Goal: Information Seeking & Learning: Learn about a topic

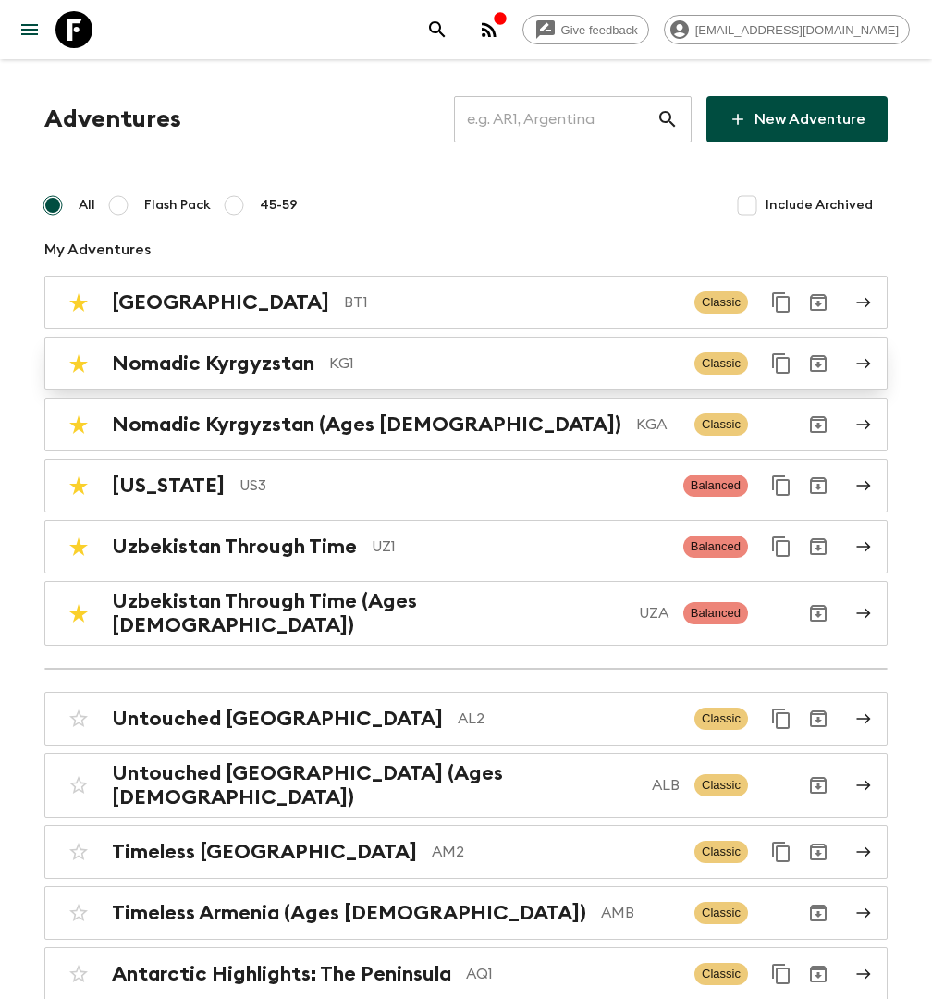
click at [325, 366] on div "Nomadic Kyrgyzstan KG1" at bounding box center [396, 363] width 568 height 24
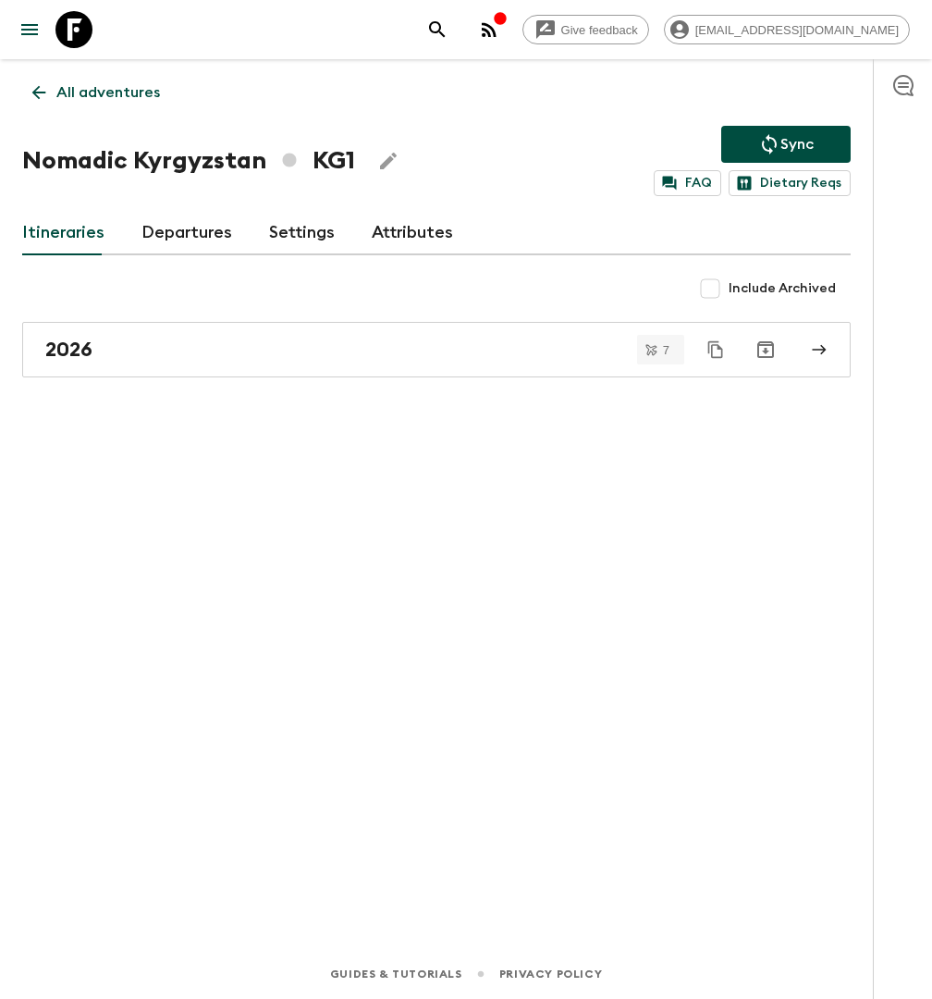
click at [175, 224] on link "Departures" at bounding box center [186, 233] width 91 height 44
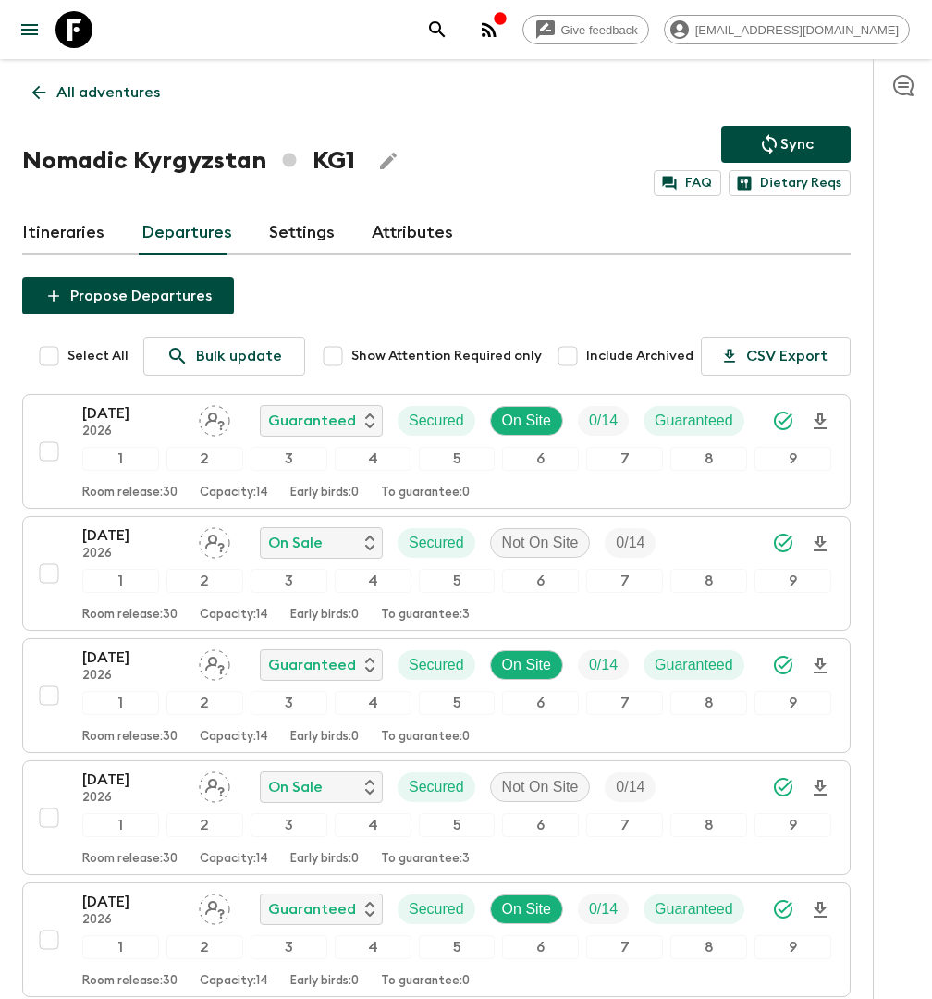
click at [434, 229] on link "Attributes" at bounding box center [412, 233] width 81 height 44
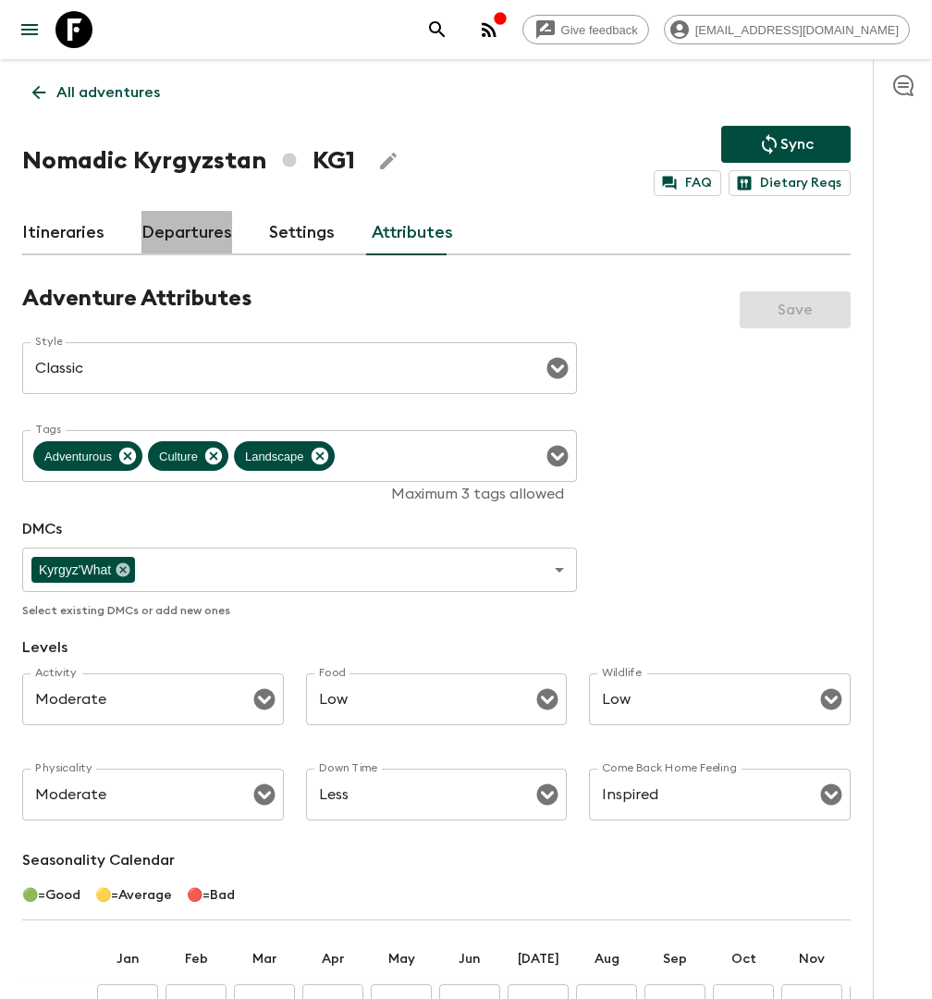
click at [173, 232] on link "Departures" at bounding box center [186, 233] width 91 height 44
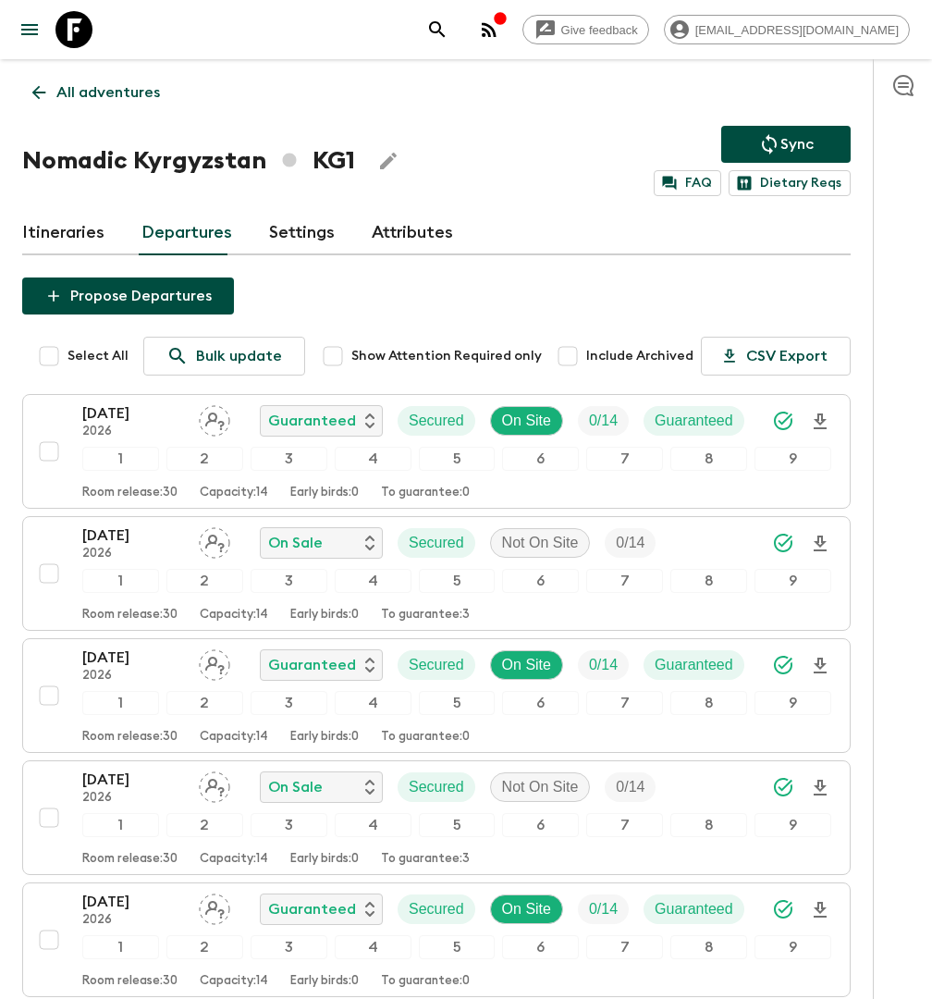
click at [104, 89] on p "All adventures" at bounding box center [108, 92] width 104 height 22
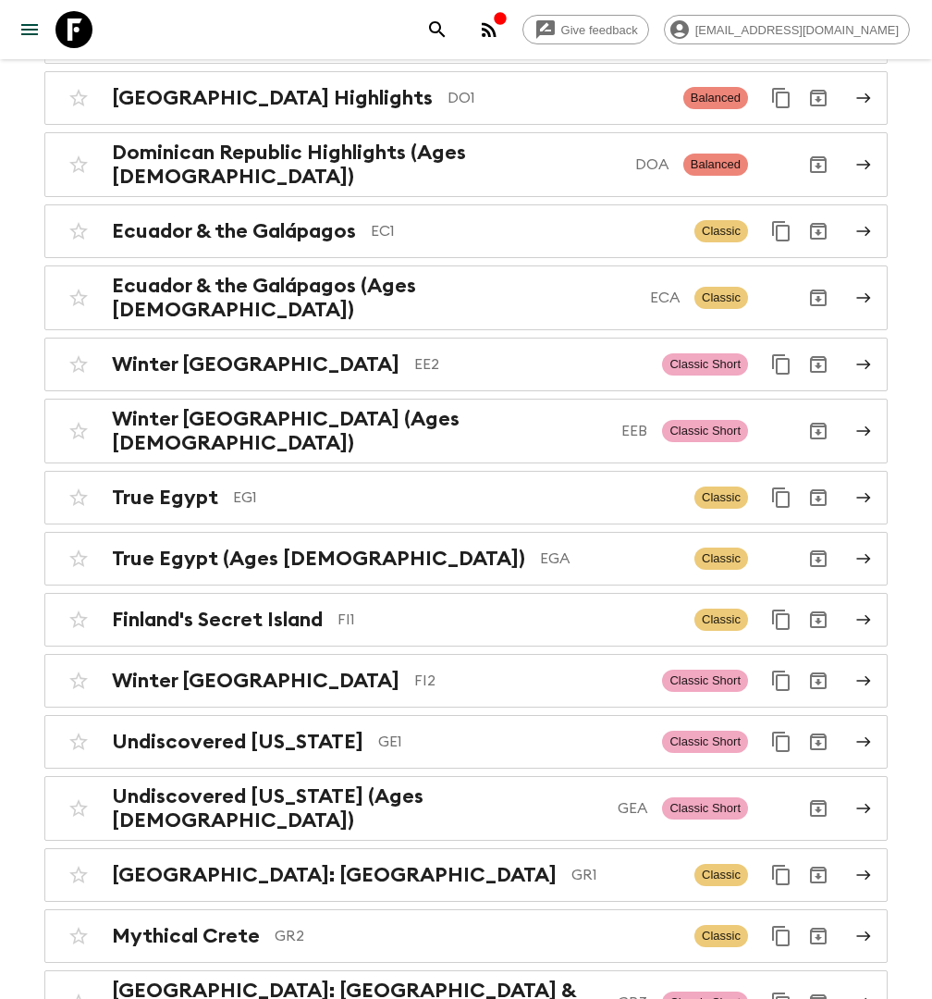
scroll to position [2610, 0]
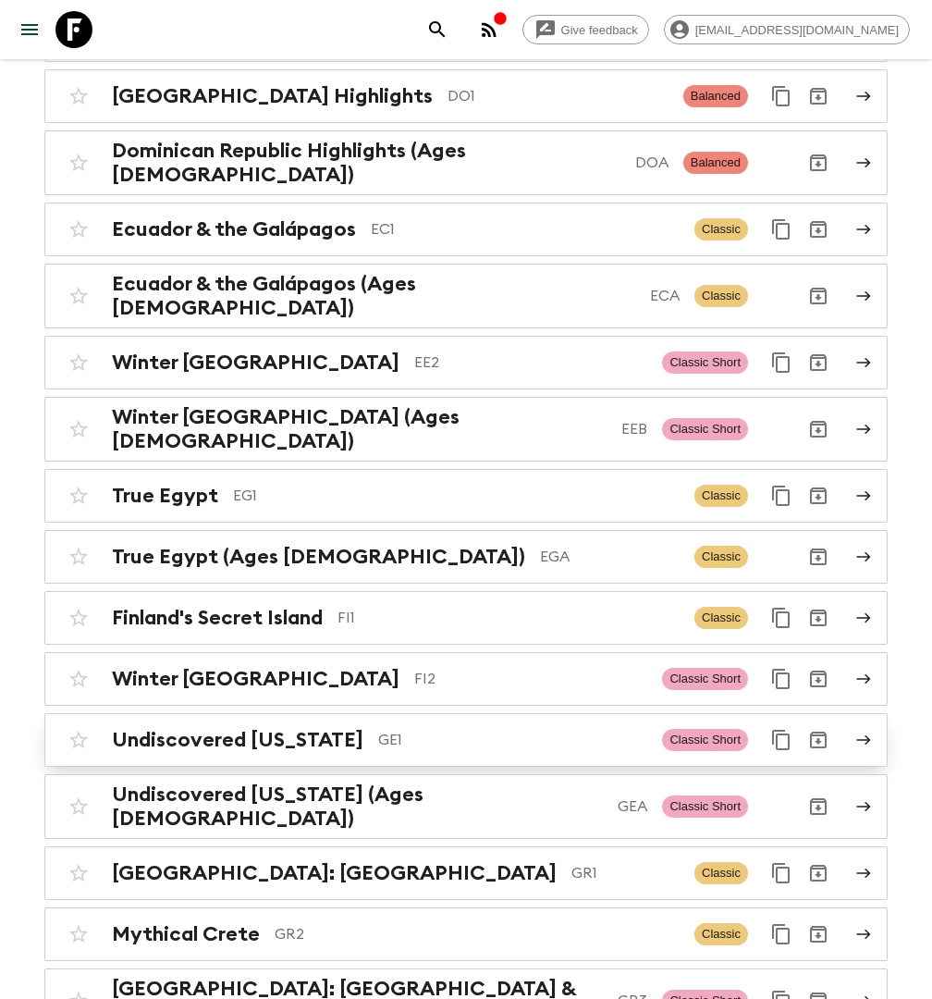
click at [381, 729] on p "GE1" at bounding box center [512, 740] width 269 height 22
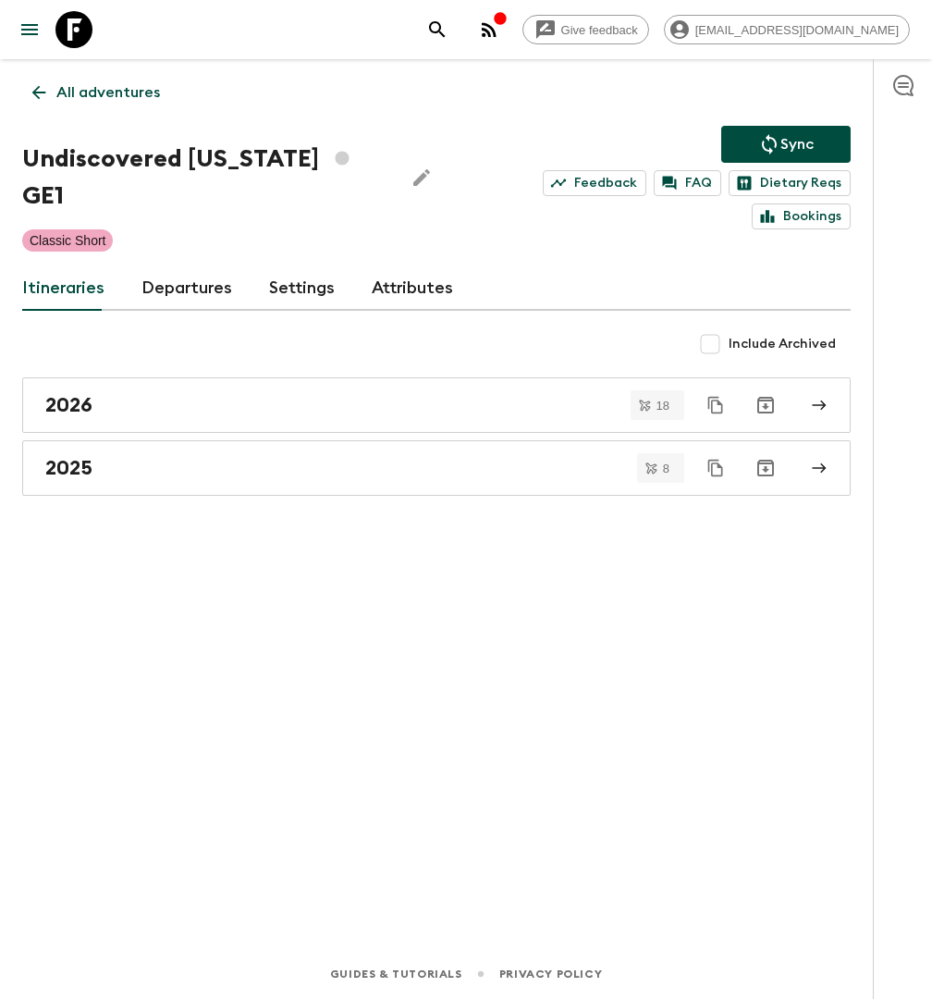
click at [380, 266] on link "Attributes" at bounding box center [412, 288] width 81 height 44
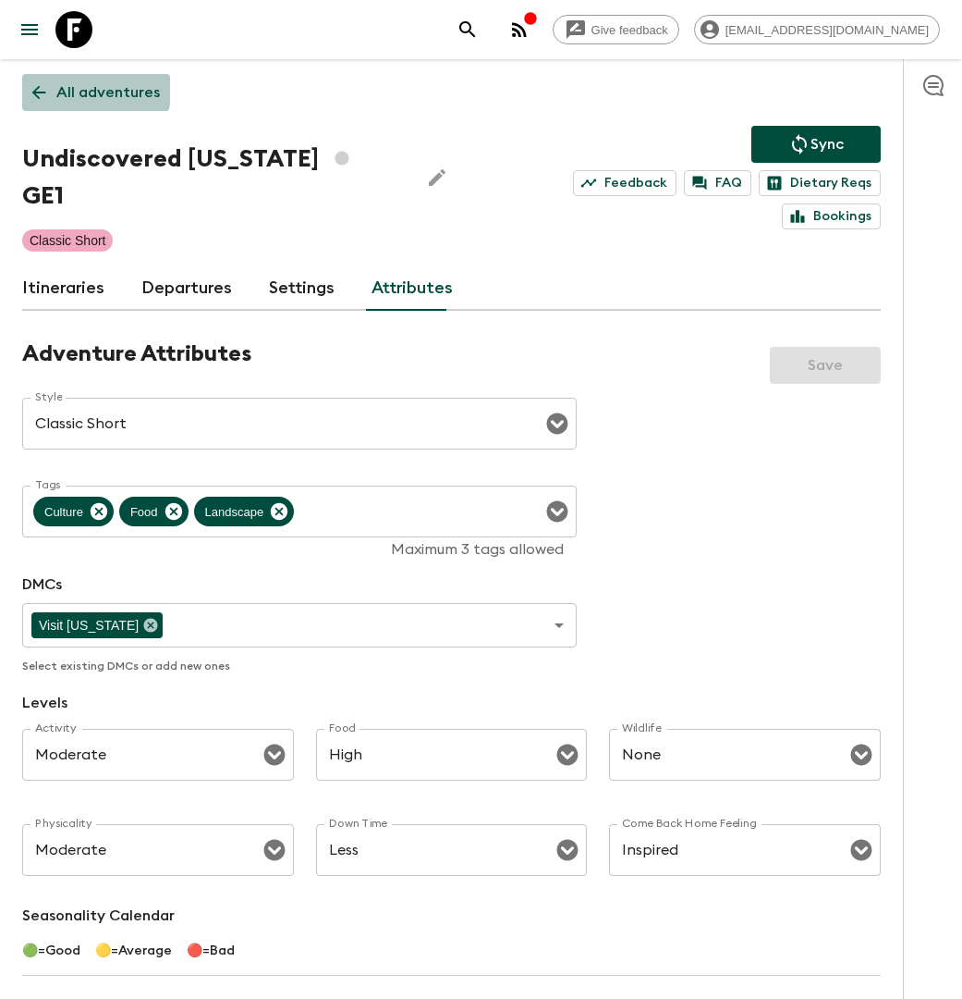
click at [65, 84] on p "All adventures" at bounding box center [108, 92] width 104 height 22
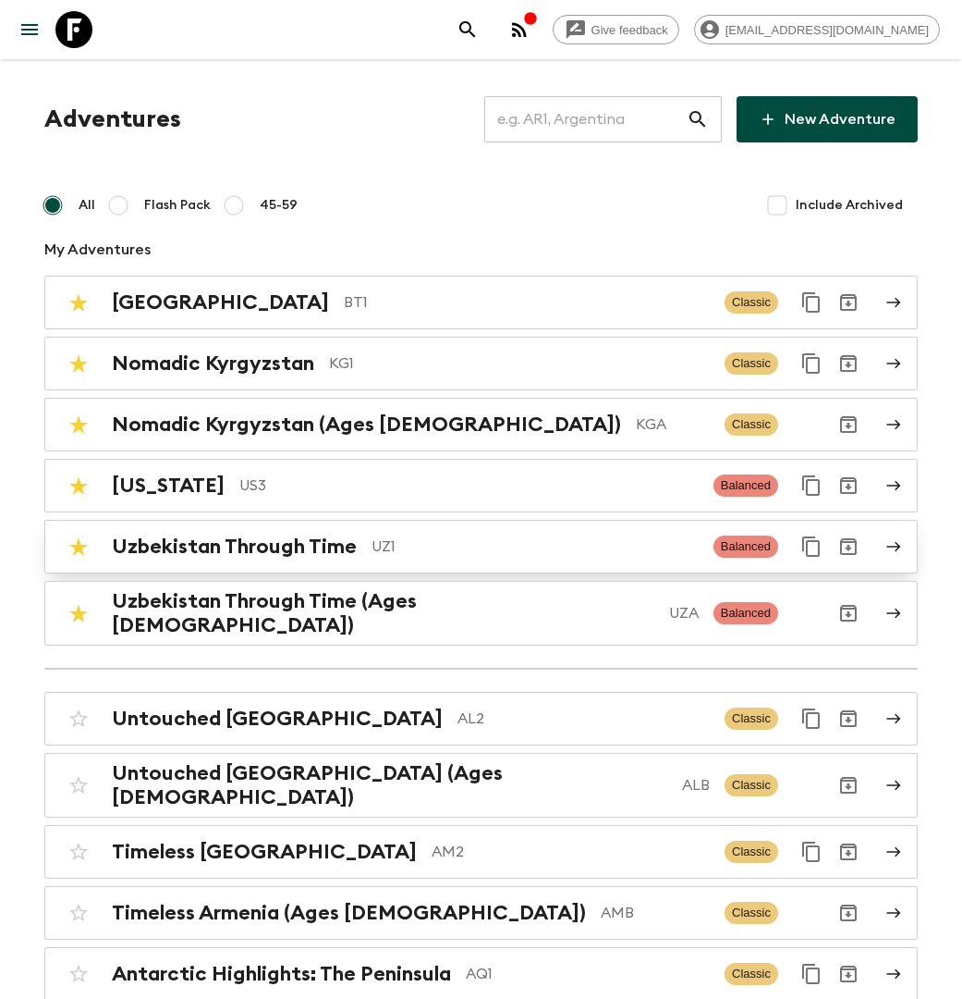
click at [78, 549] on input "checkbox" at bounding box center [78, 546] width 37 height 37
checkbox input "false"
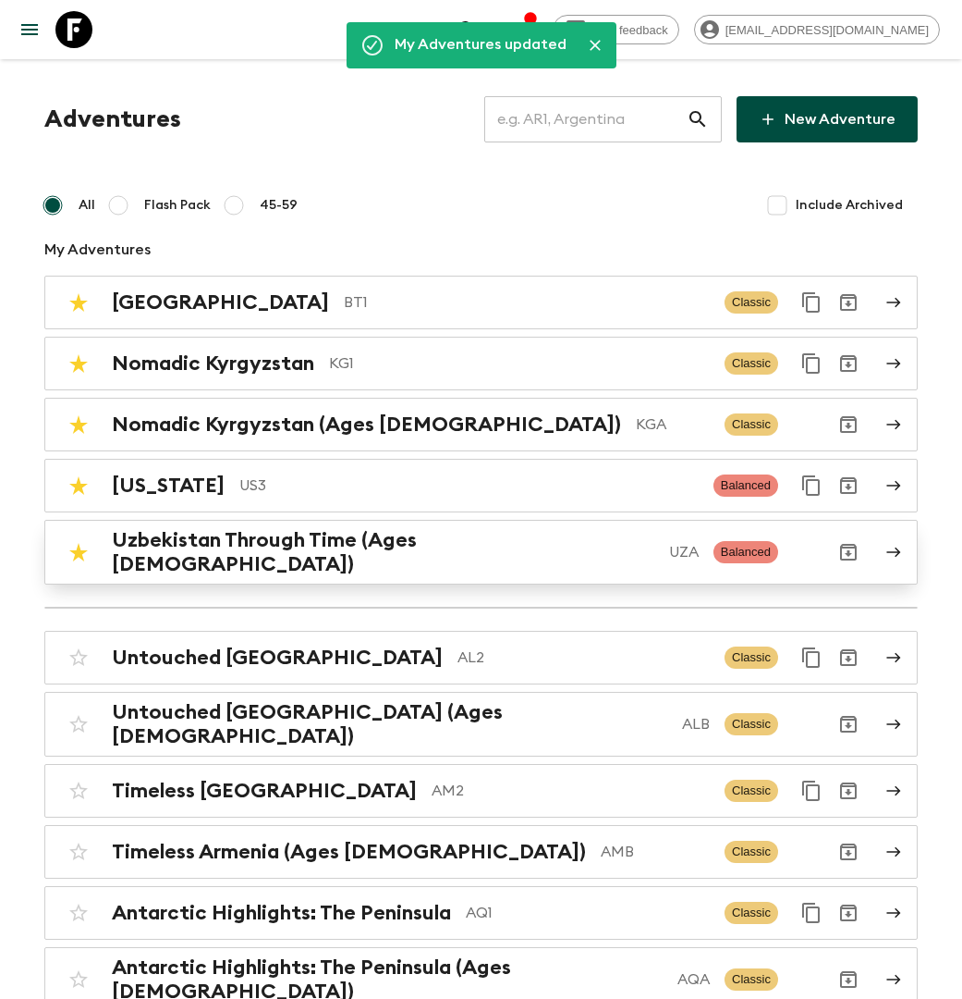
click at [76, 548] on input "checkbox" at bounding box center [78, 551] width 37 height 37
checkbox input "false"
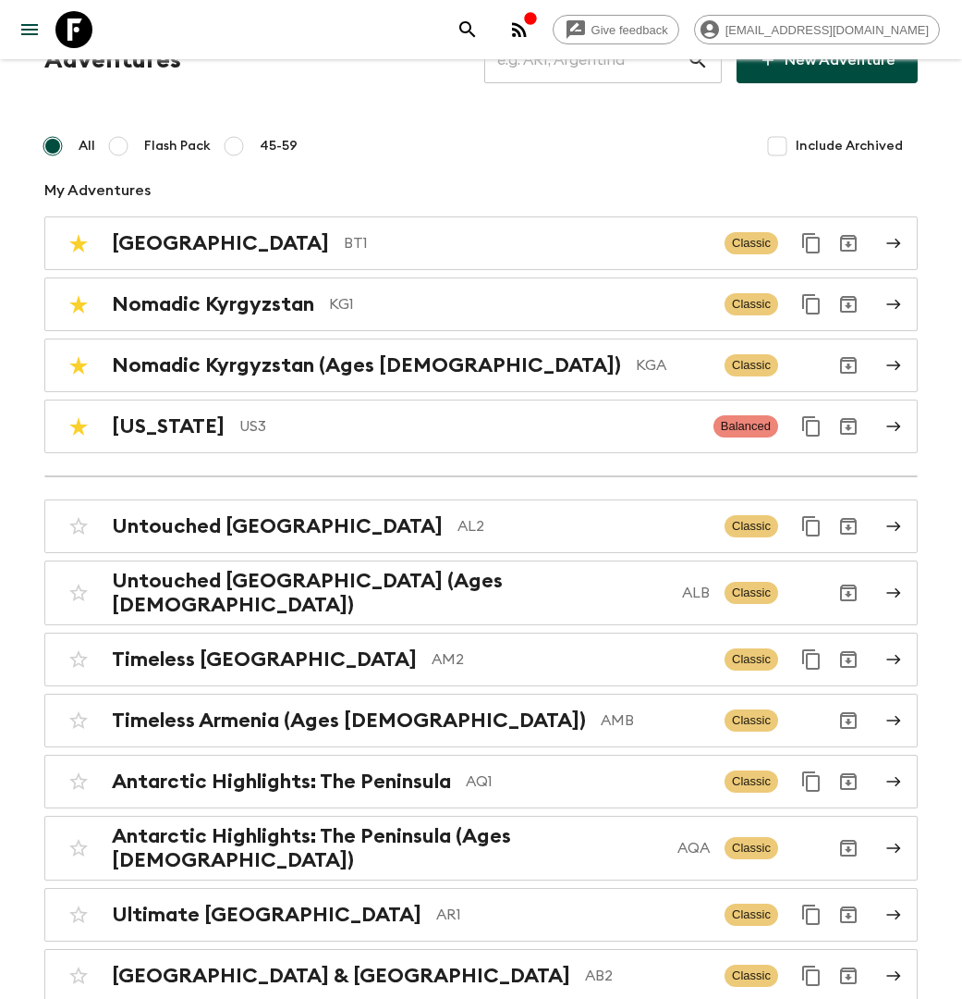
scroll to position [75, 0]
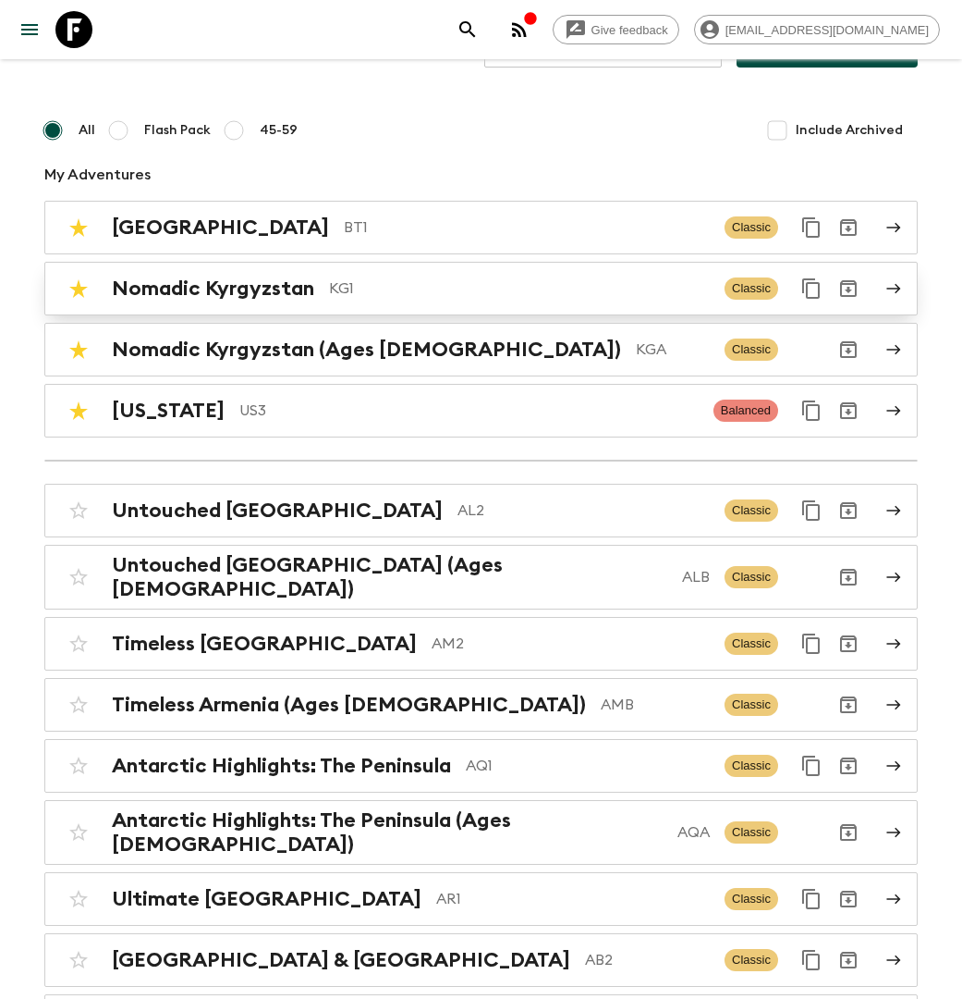
click at [363, 281] on p "KG1" at bounding box center [519, 288] width 381 height 22
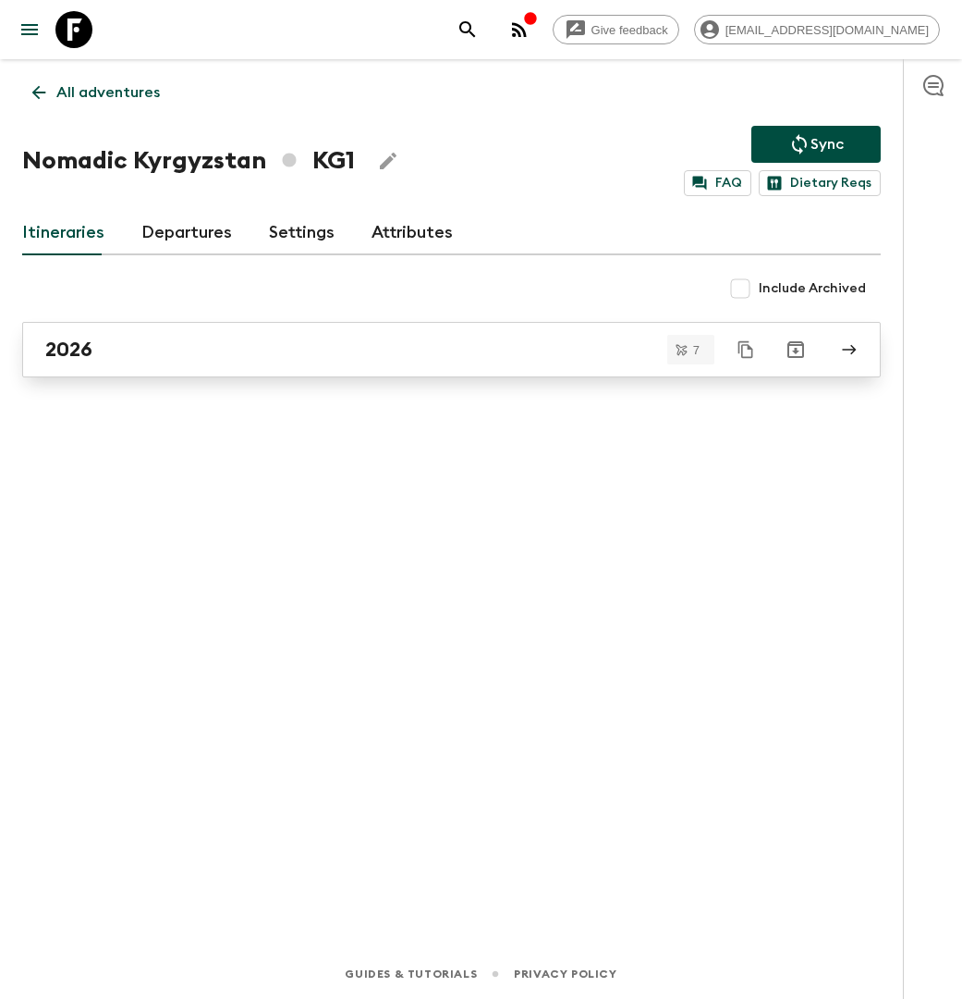
click at [126, 349] on div "2026" at bounding box center [434, 349] width 778 height 24
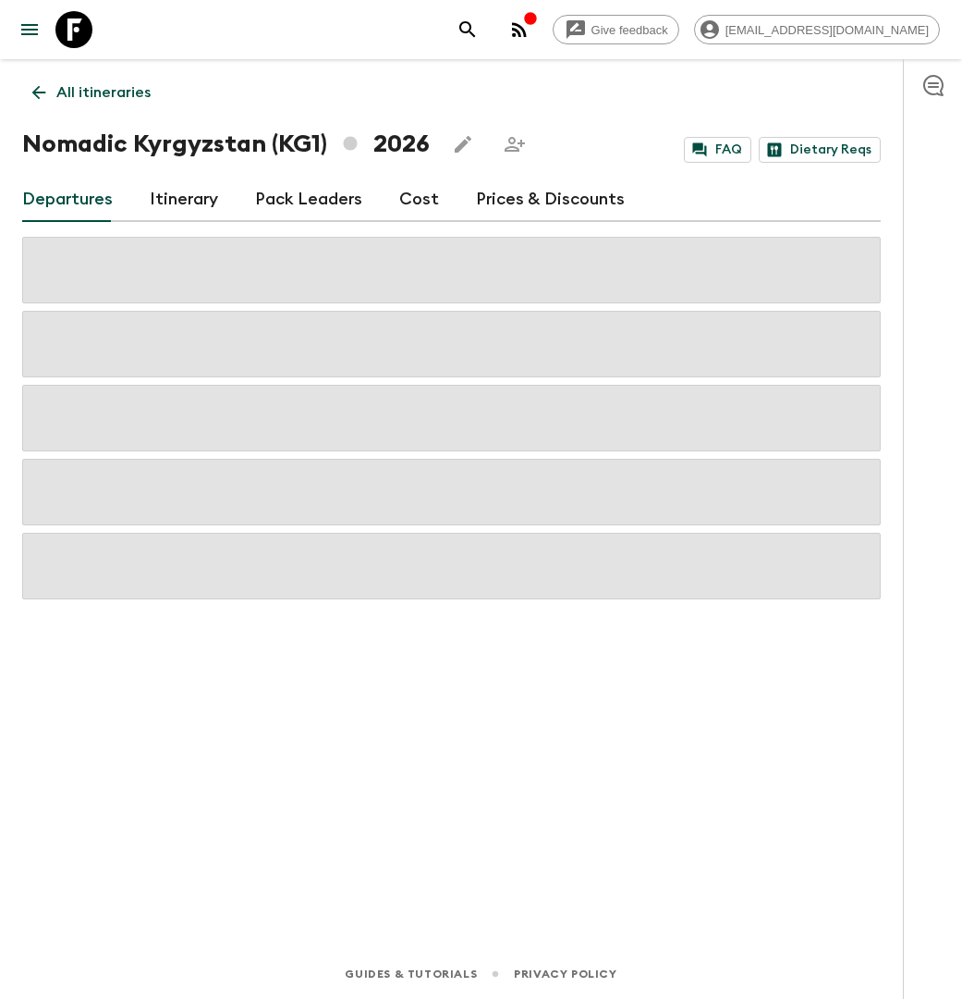
click at [187, 198] on link "Itinerary" at bounding box center [184, 200] width 68 height 44
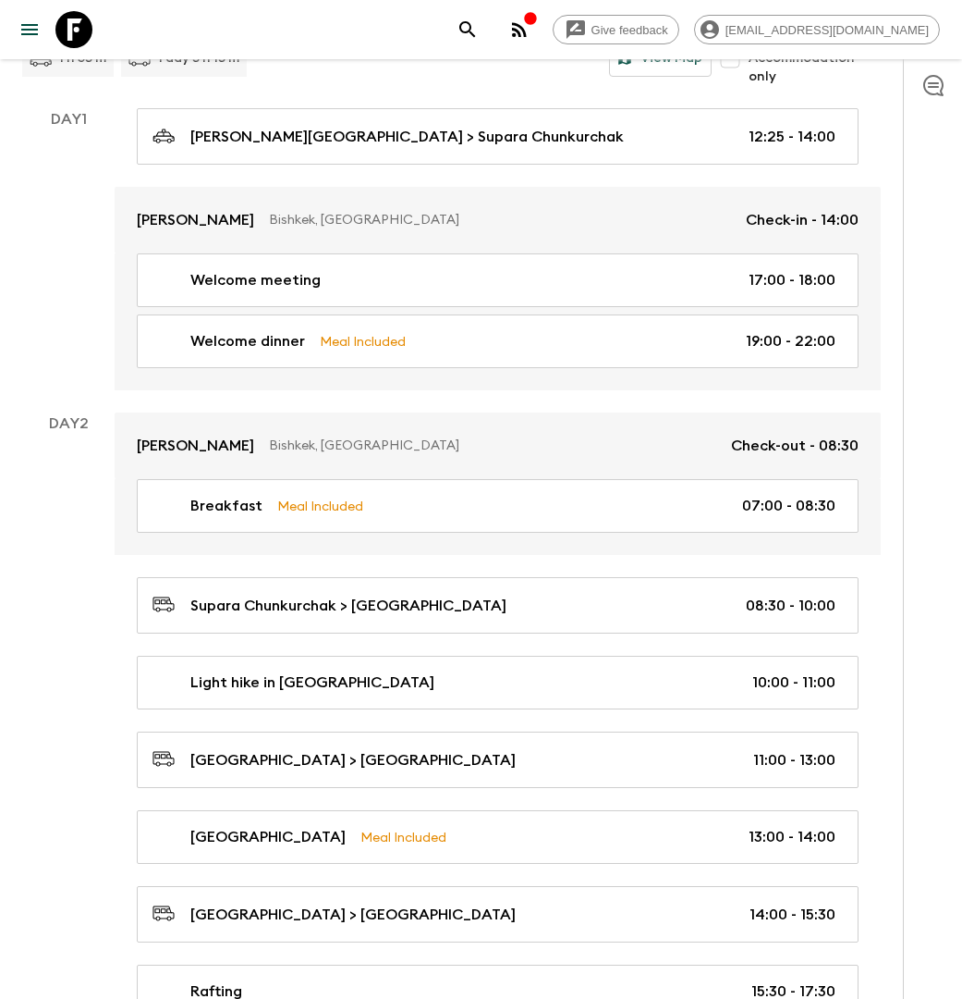
scroll to position [261, 0]
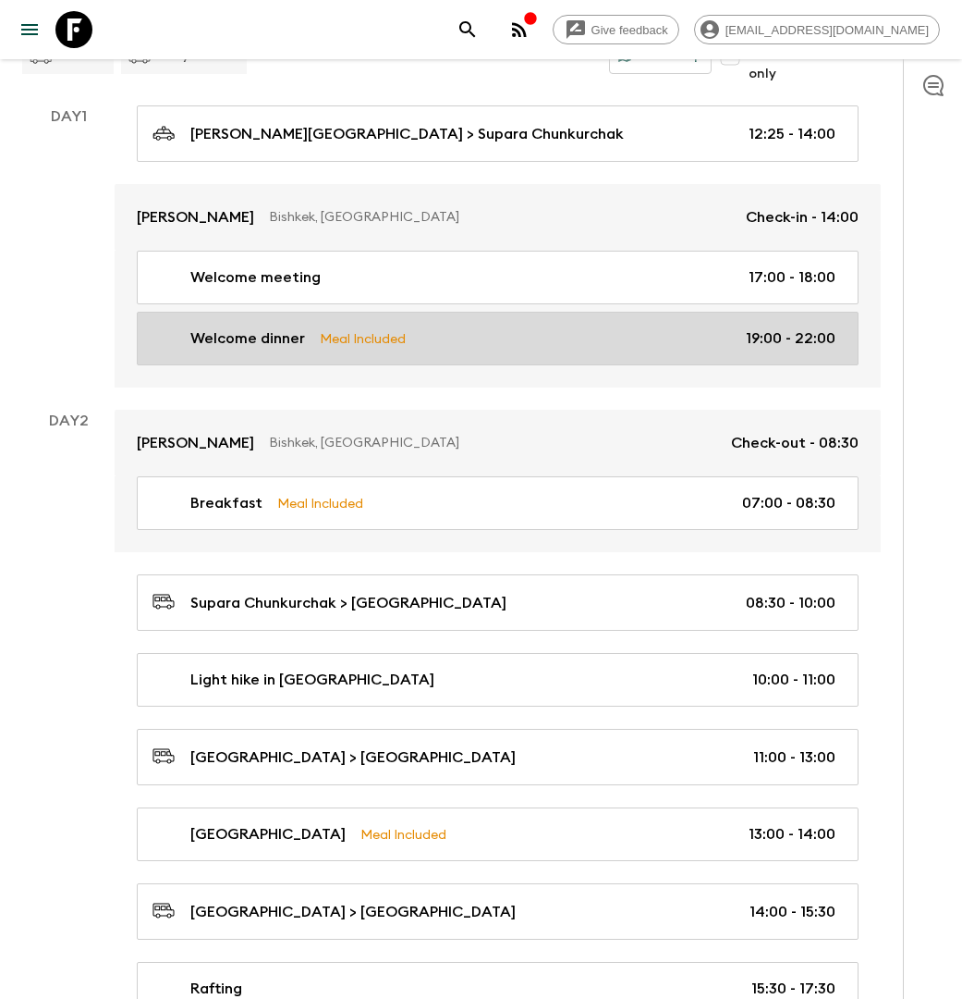
click at [475, 333] on div "Welcome dinner Meal Included 19:00 - 22:00" at bounding box center [494, 338] width 683 height 22
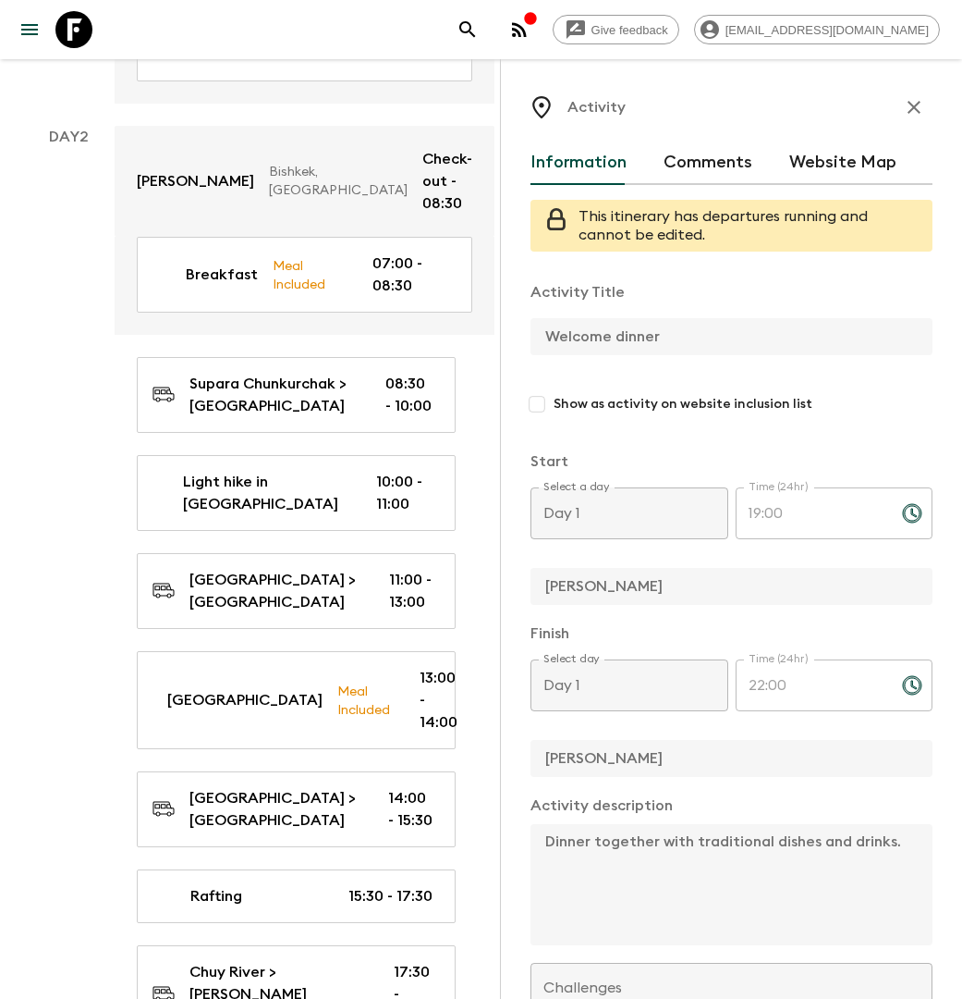
scroll to position [789, 0]
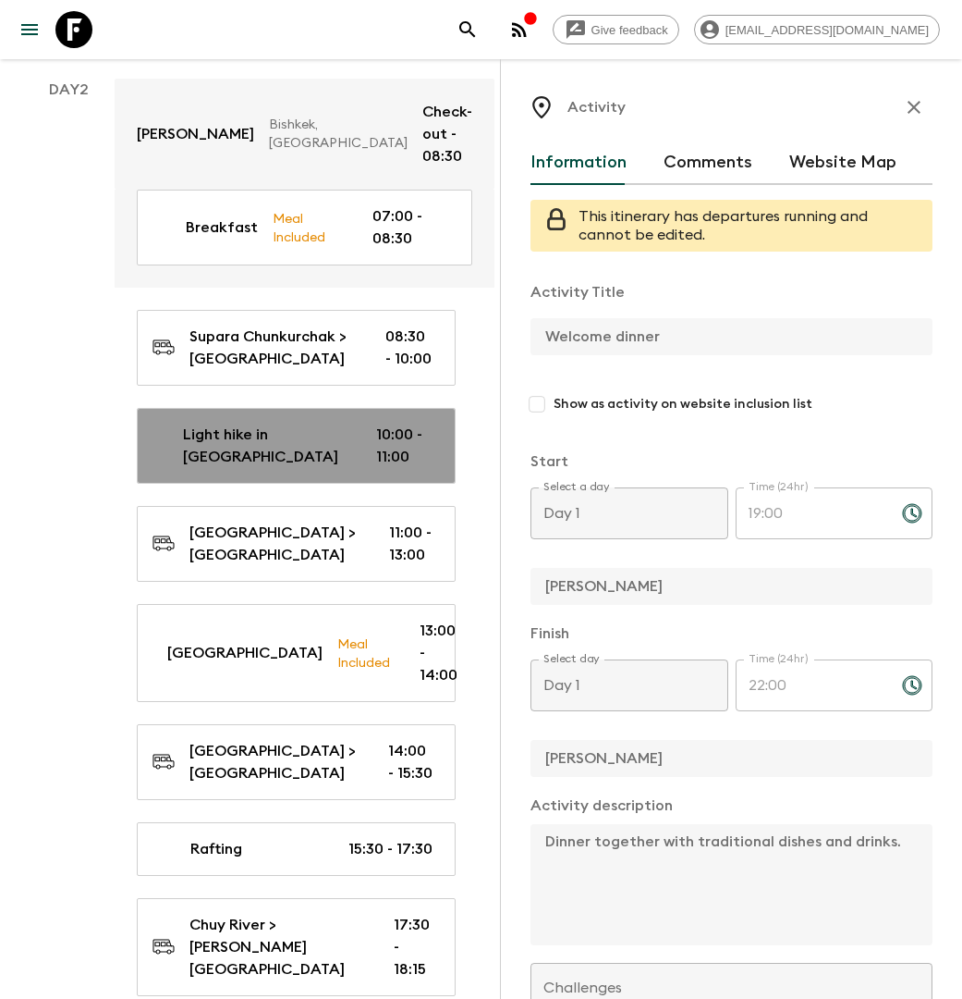
click at [313, 423] on p "Light hike in Ala Archa National Park" at bounding box center [265, 445] width 165 height 44
type input "Light hike in Ala Archa National Park"
checkbox input "true"
type input "Ala Archa National Park"
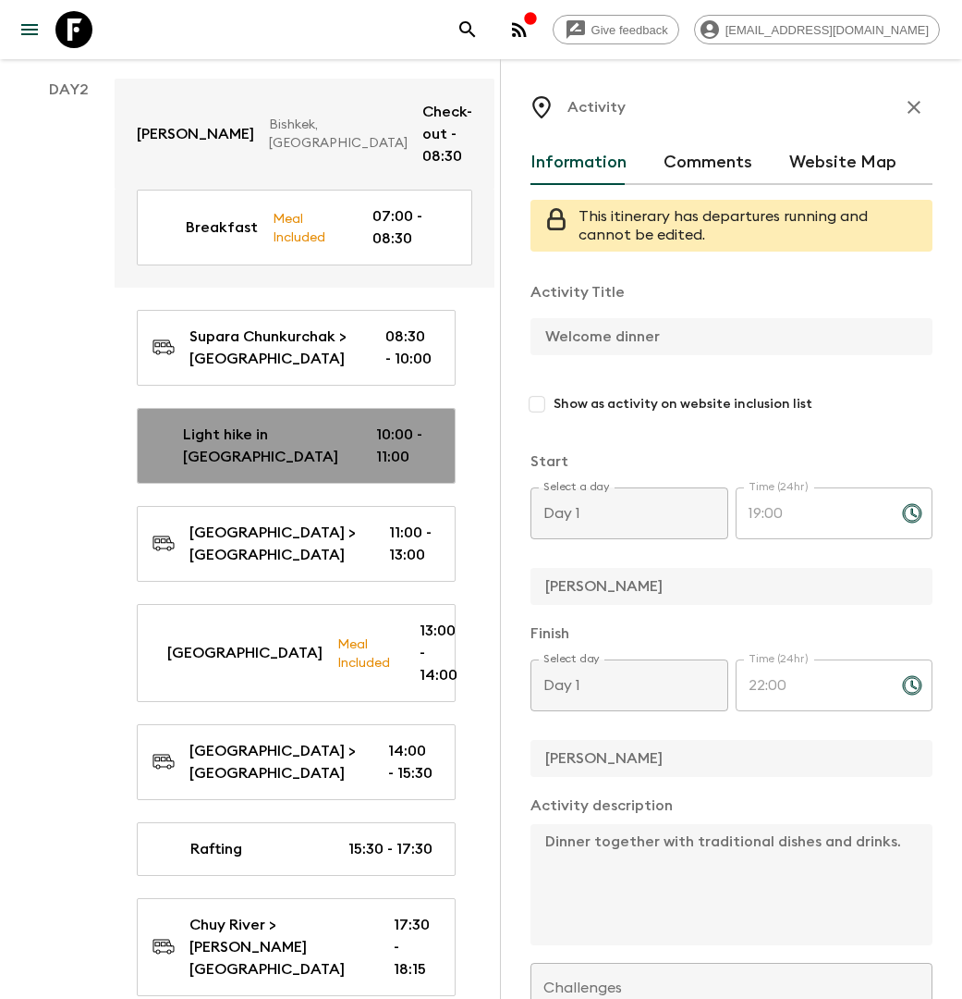
type textarea "Short hike in Ala Archa National Park."
checkbox input "false"
type input "Day 2"
type input "10:00"
type input "Day 2"
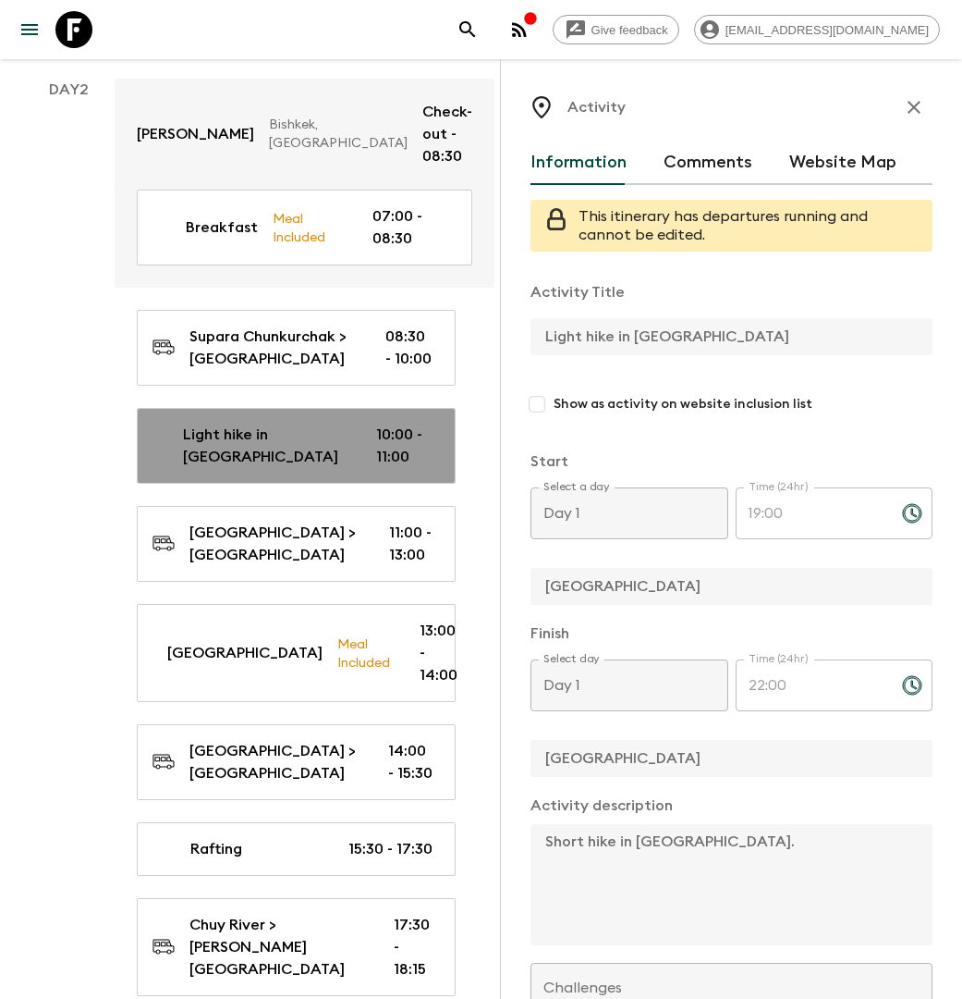
type input "11:00"
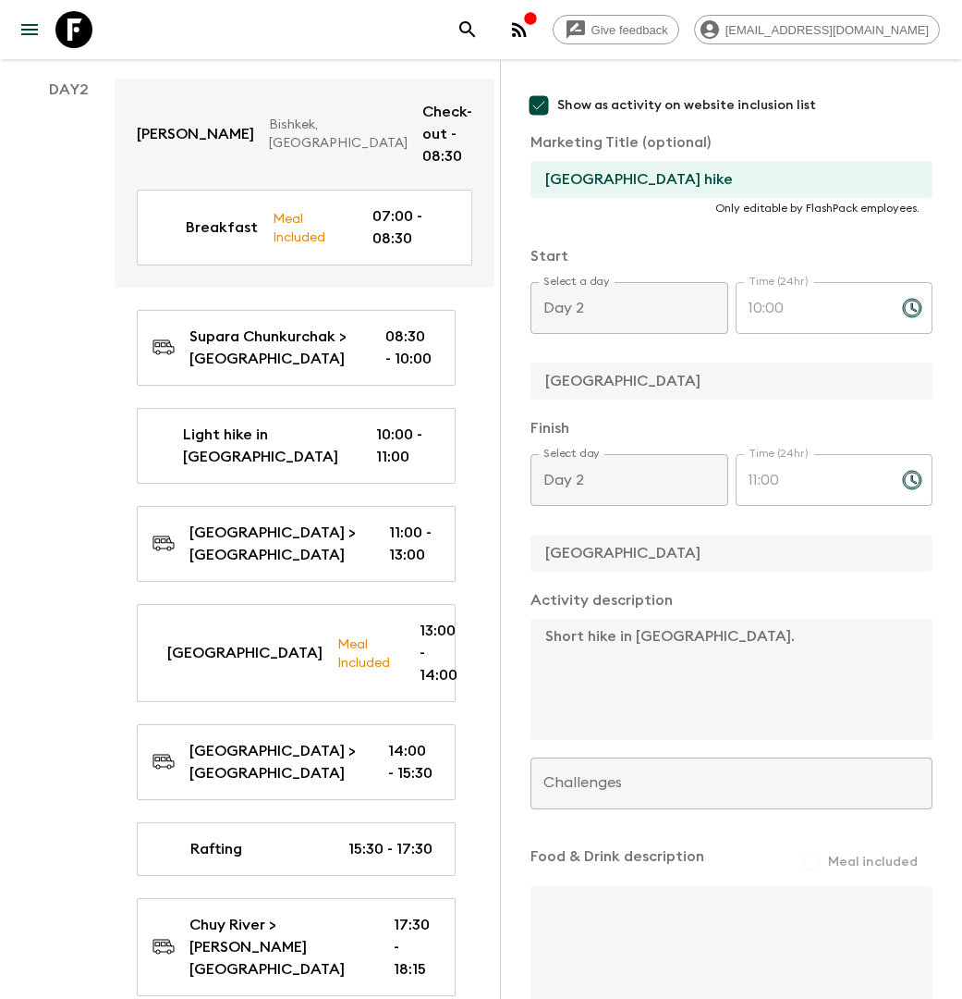
scroll to position [361, 0]
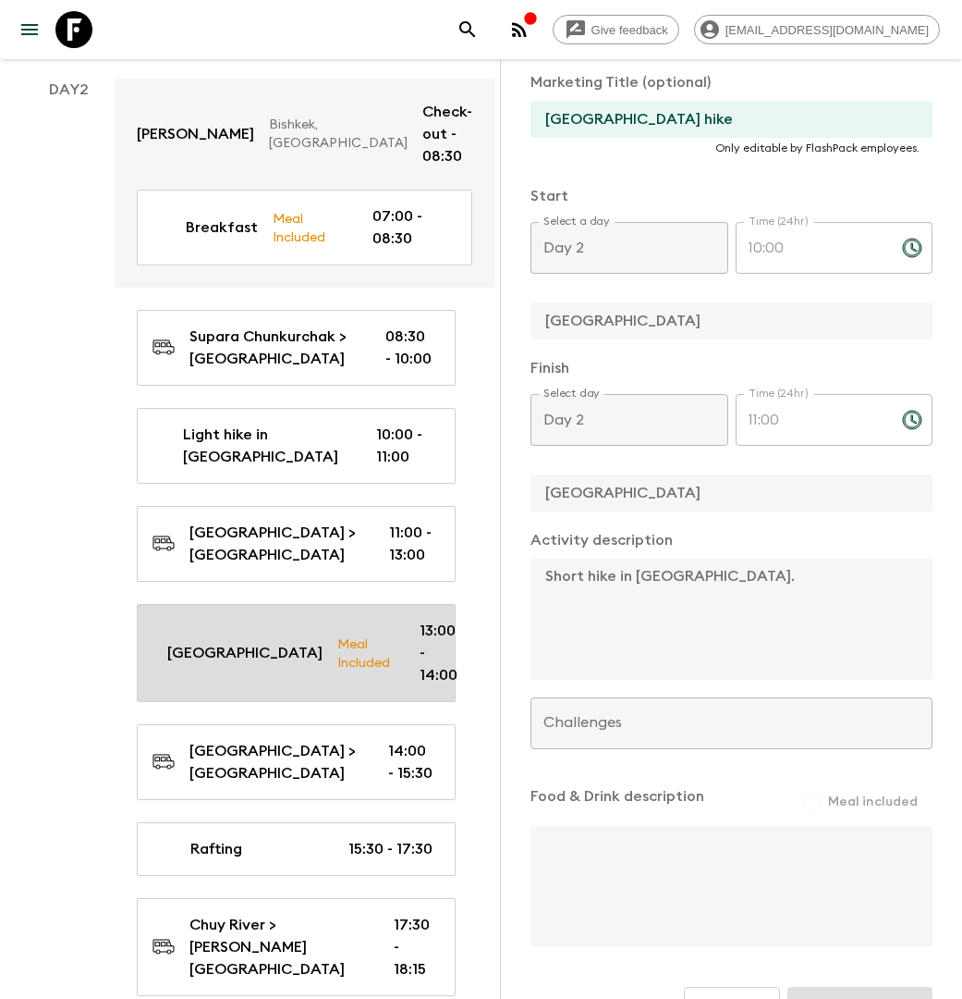
click at [252, 642] on p "Burana Tower" at bounding box center [244, 653] width 155 height 22
type input "Burana Tower"
checkbox input "false"
type input "Burana Tower"
type textarea "After a light hike in Ala Archa National Park we head to the ruins of the Buran…"
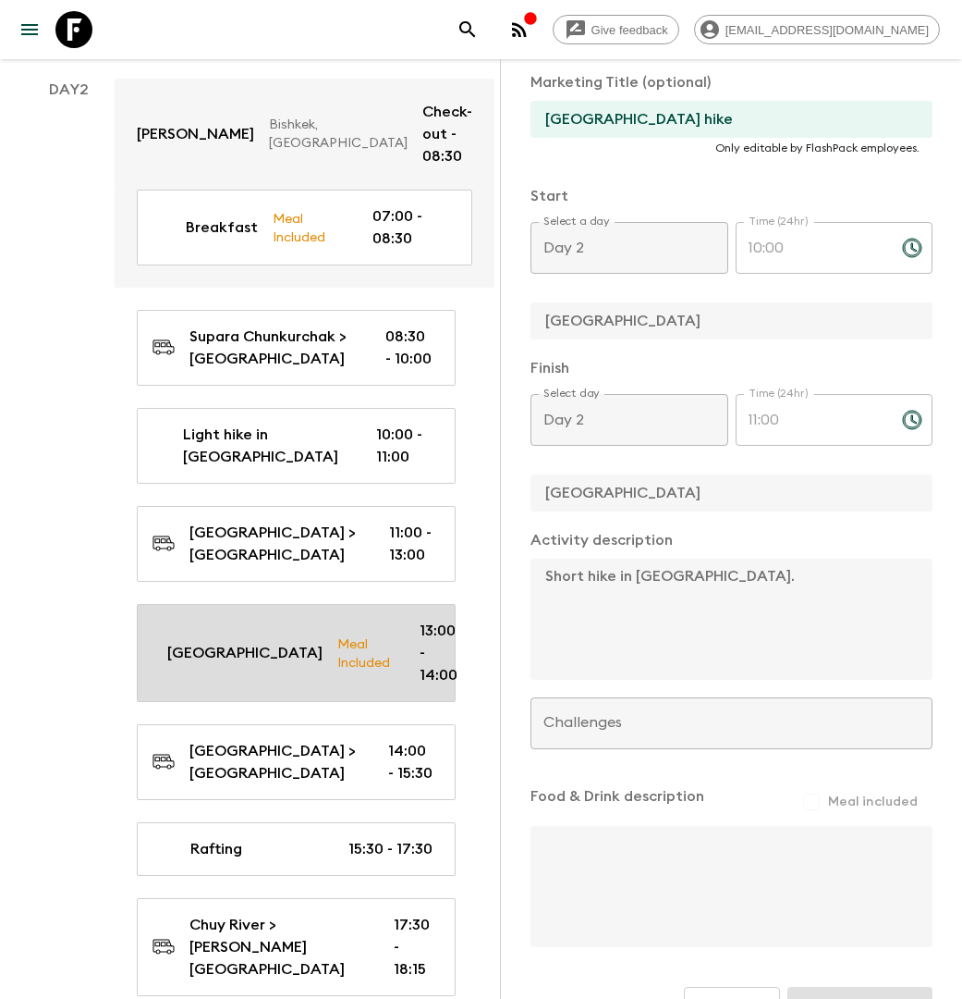
checkbox input "true"
type textarea "Lunch in a local restaurant"
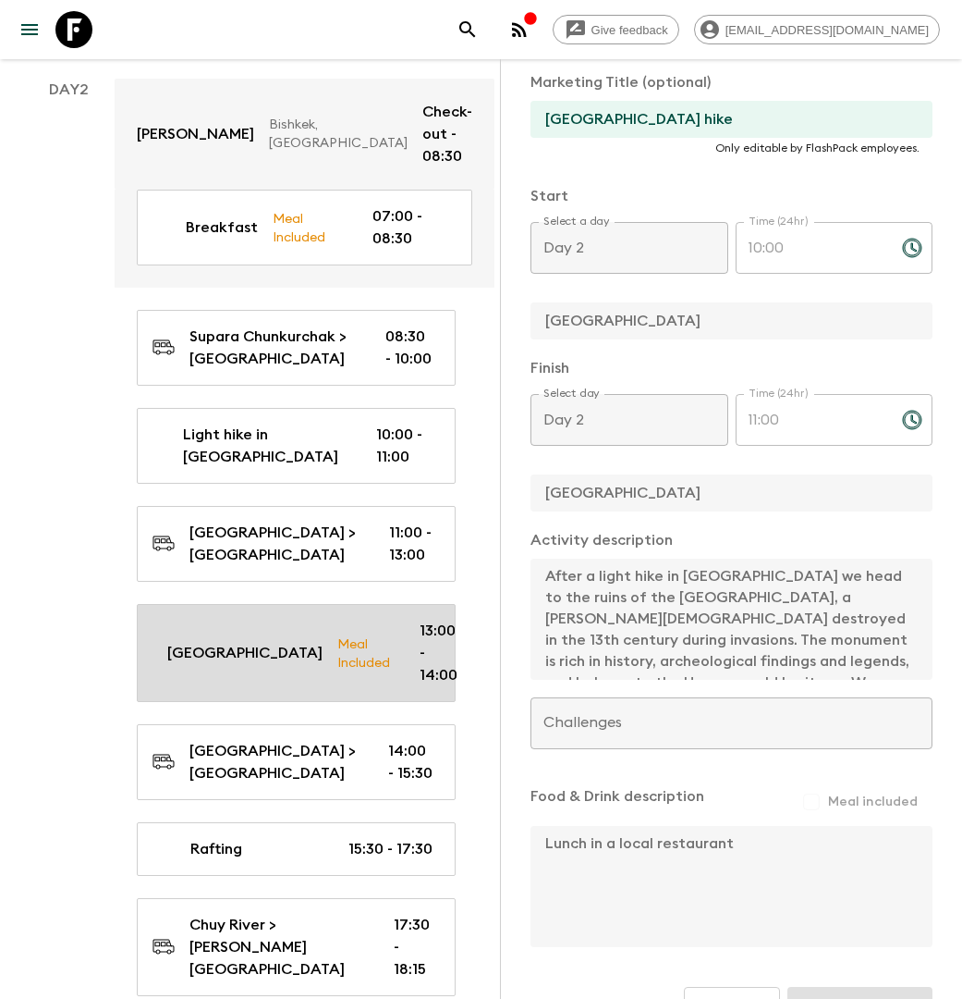
type input "13:00"
type input "14:00"
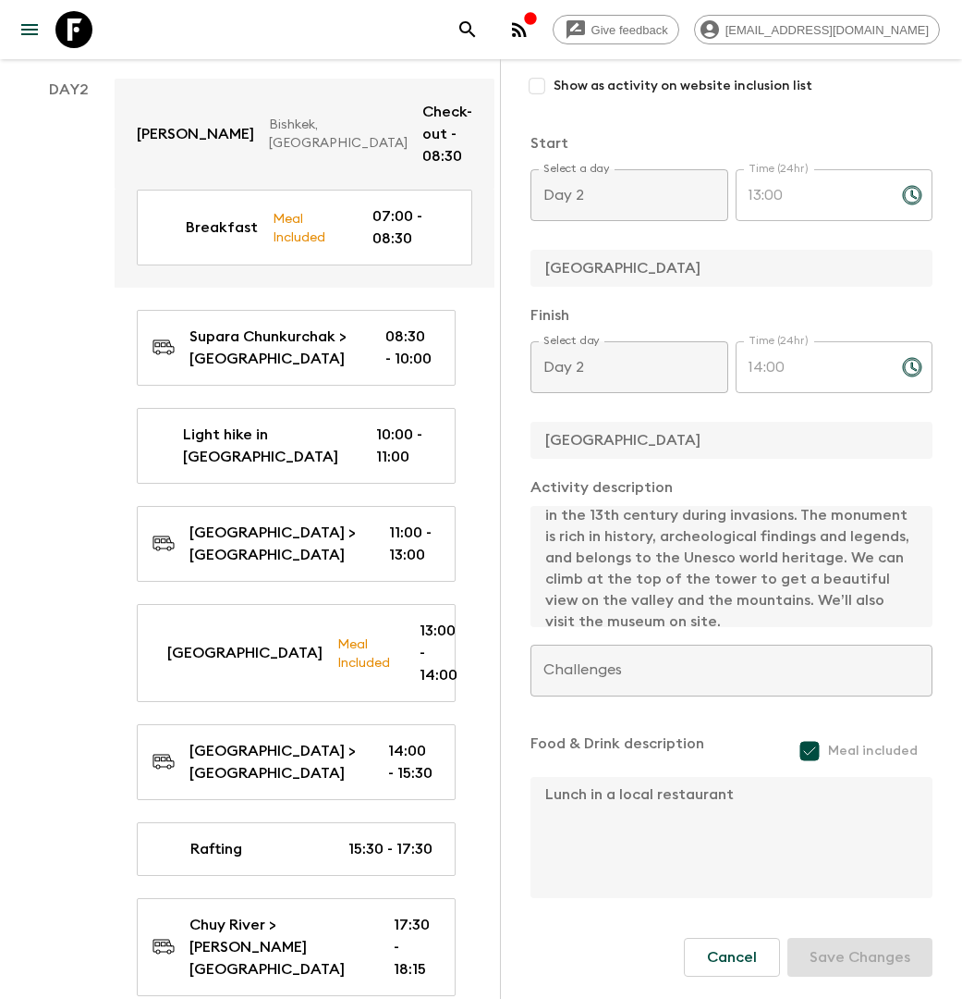
scroll to position [84, 0]
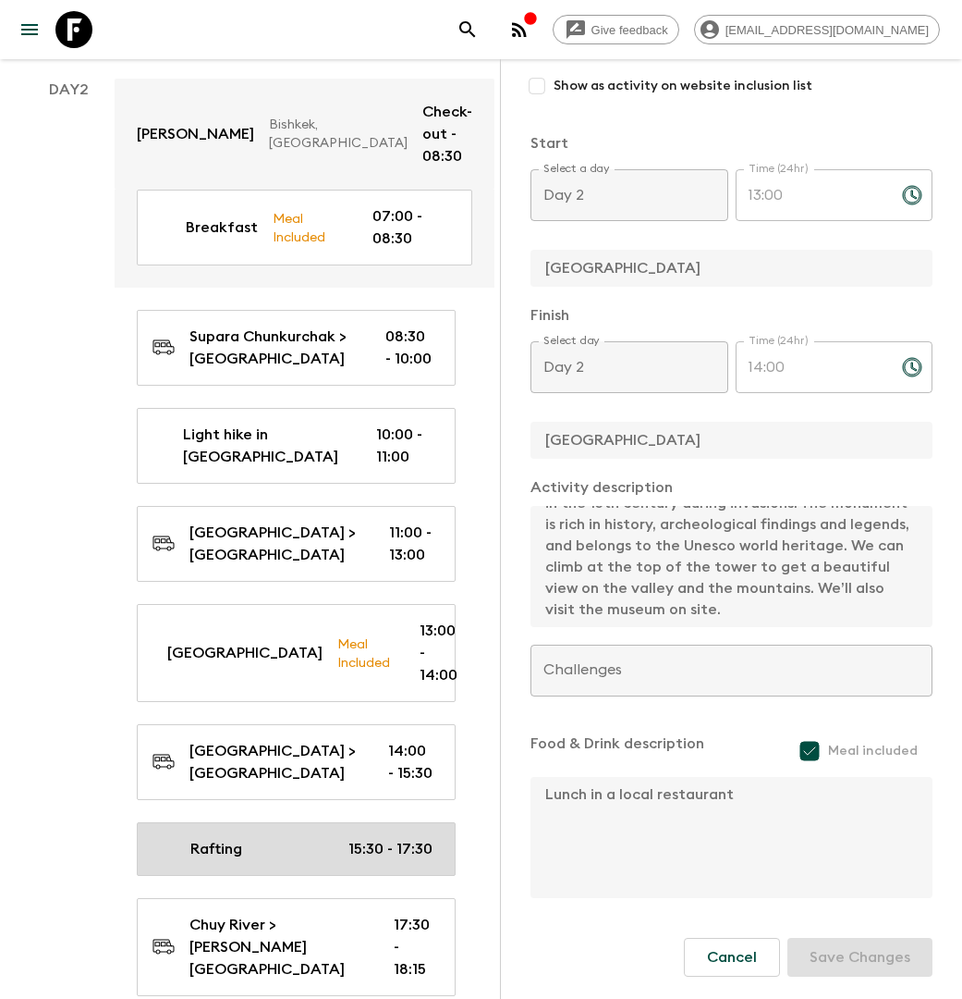
click at [299, 838] on div "Rafting 15:30 - 17:30" at bounding box center [293, 849] width 280 height 22
type input "Rafting"
checkbox input "true"
type input "Chuy River"
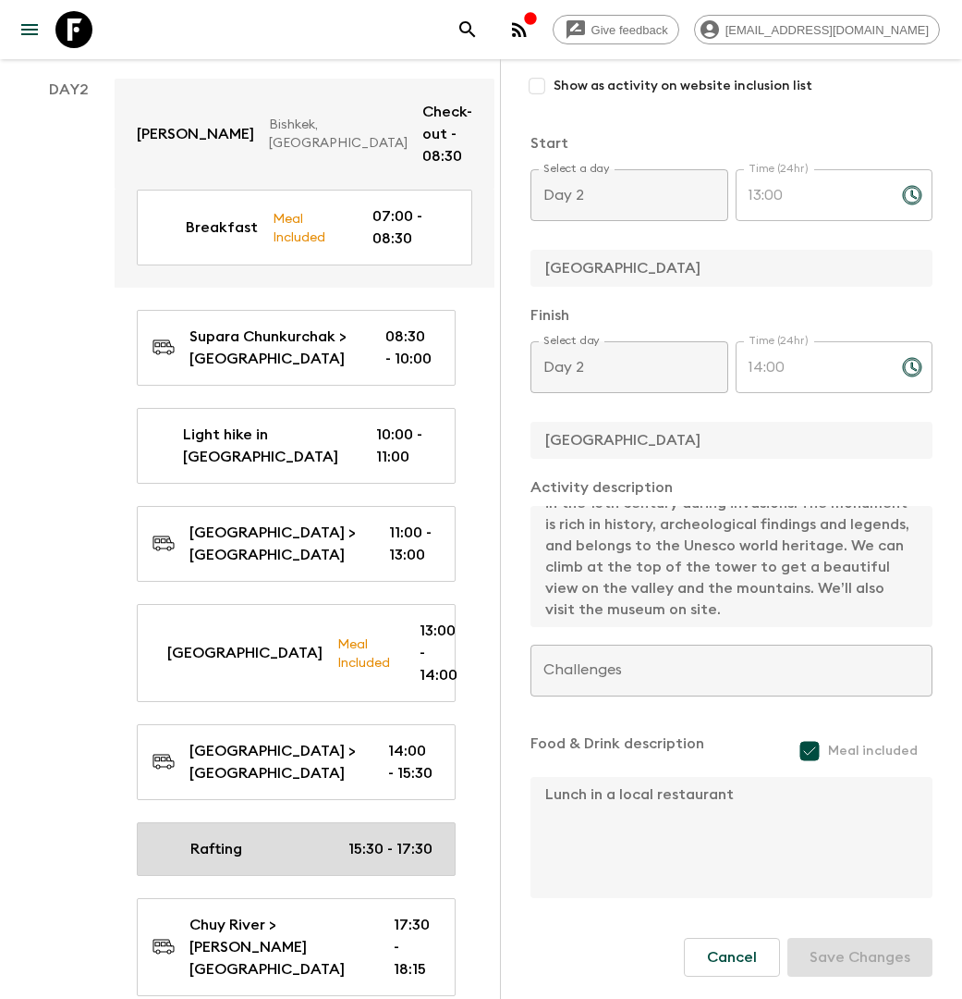
type textarea "A bit of adventure before starting this Kyrgyz loop. Head down the Chuy River b…"
checkbox input "false"
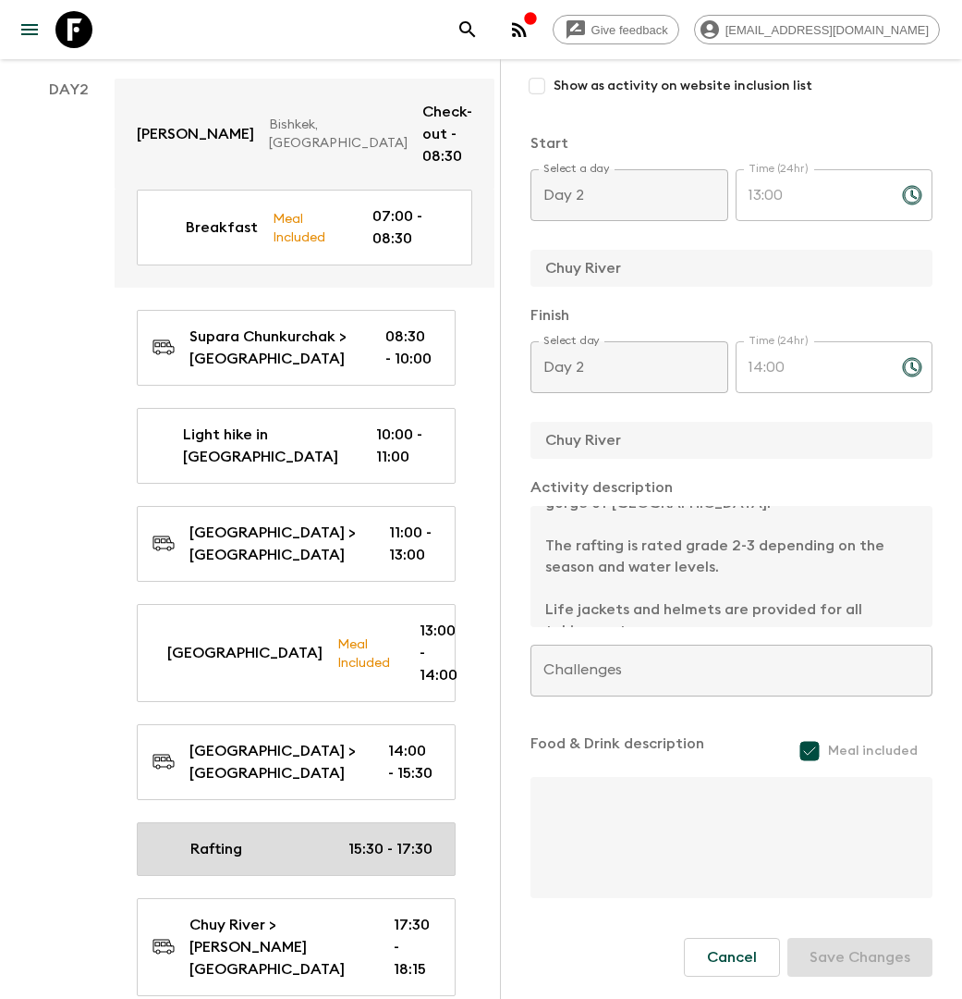
type input "15:30"
type input "17:30"
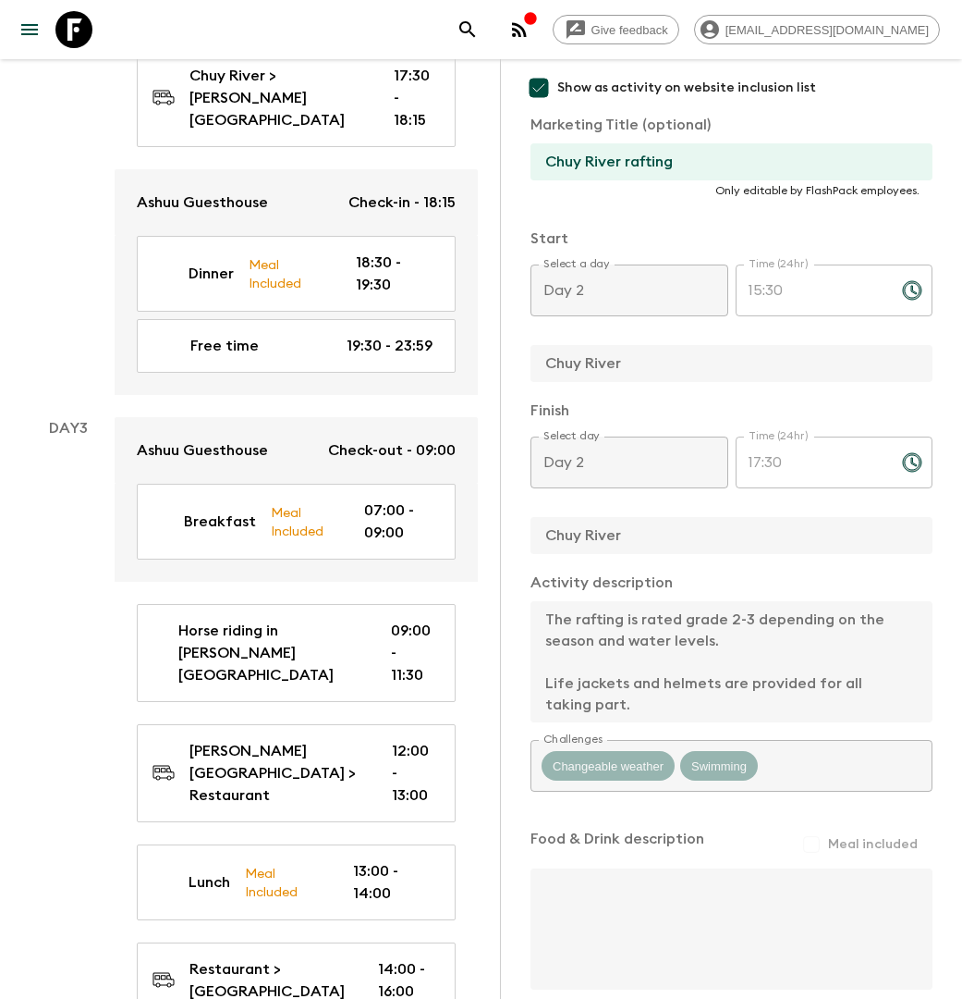
scroll to position [1681, 0]
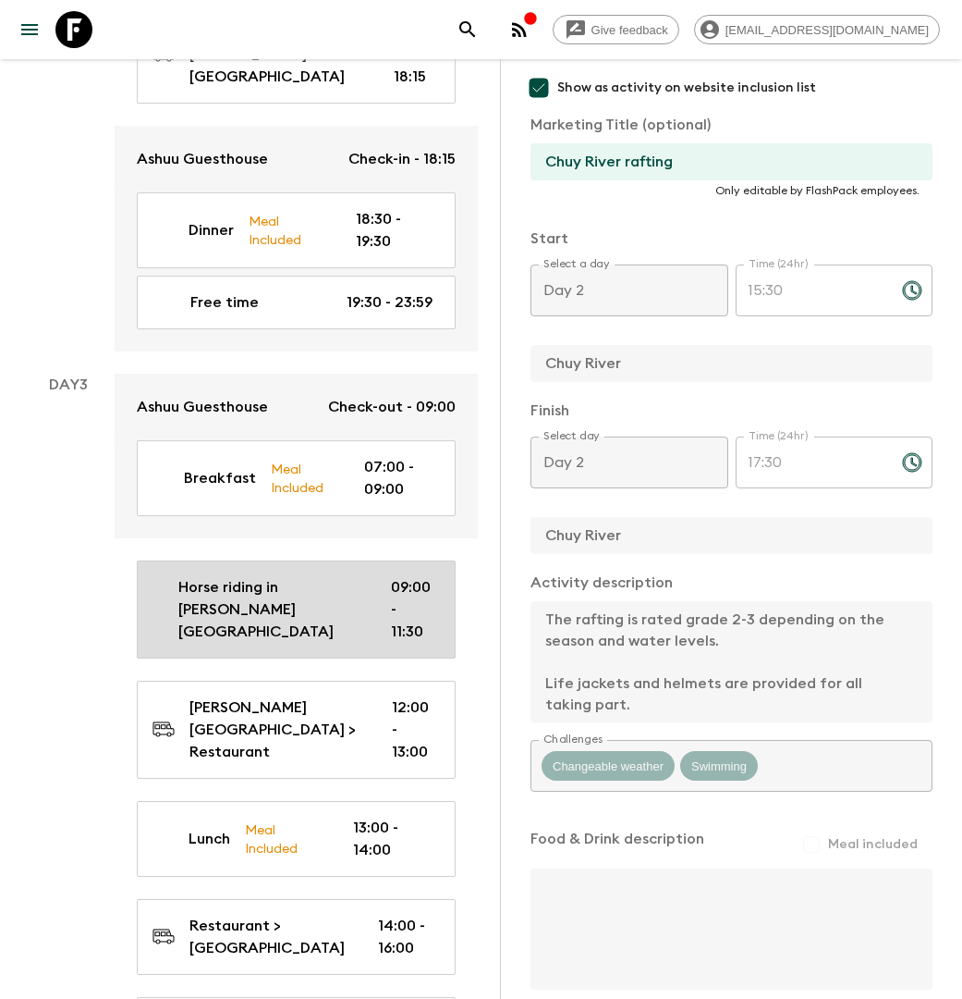
click at [295, 576] on p "Horse riding in Chon Kemin Valley" at bounding box center [269, 609] width 183 height 67
type input "Horse riding in Chon Kemin Valley"
type input "Chon Kemin Valley"
type textarea "We will explore the green Chon Kemin Valley, on horseback from the guest house …"
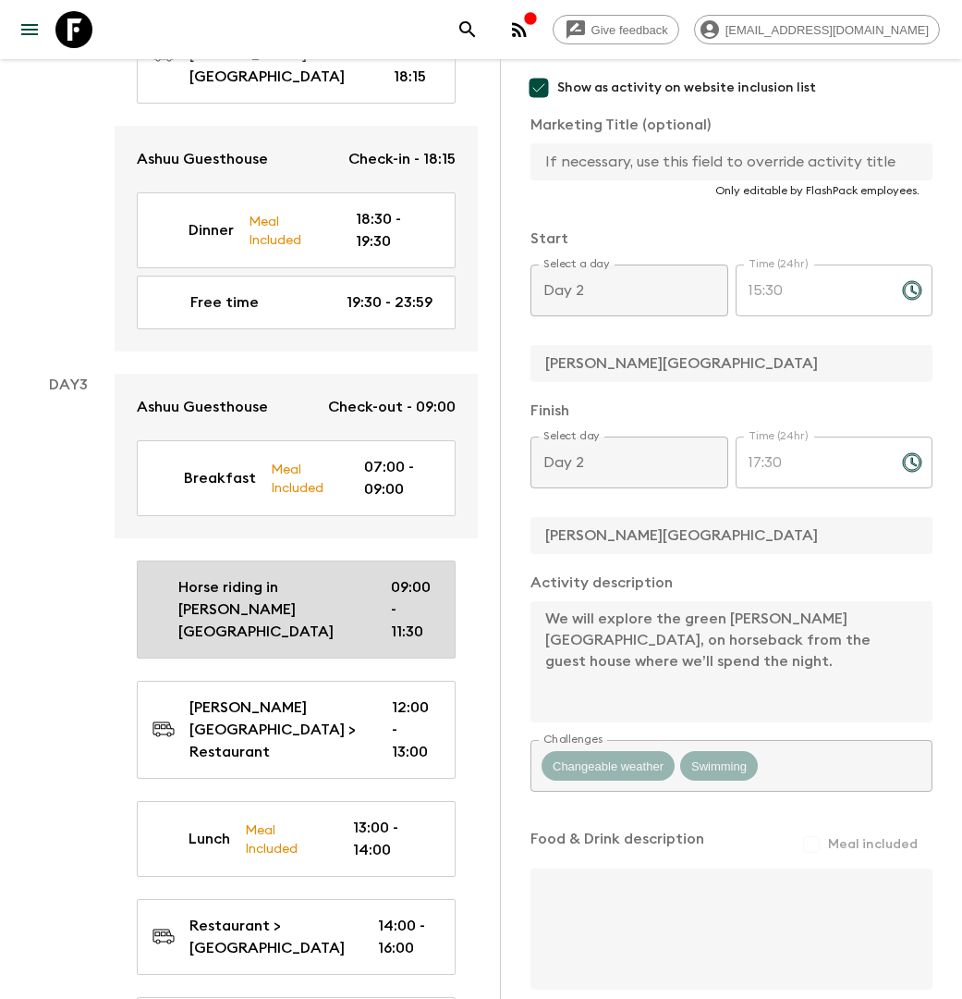
type input "Day 3"
type input "09:00"
type input "Day 3"
type input "11:30"
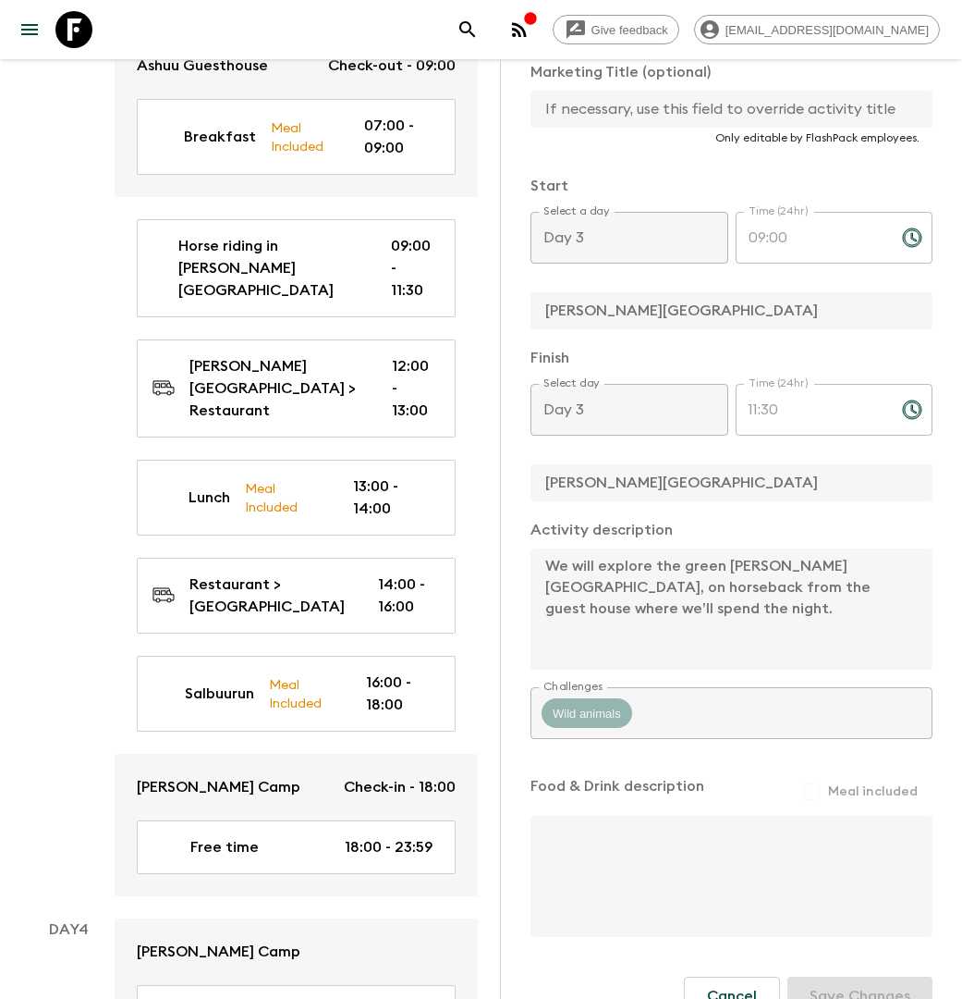
scroll to position [2053, 0]
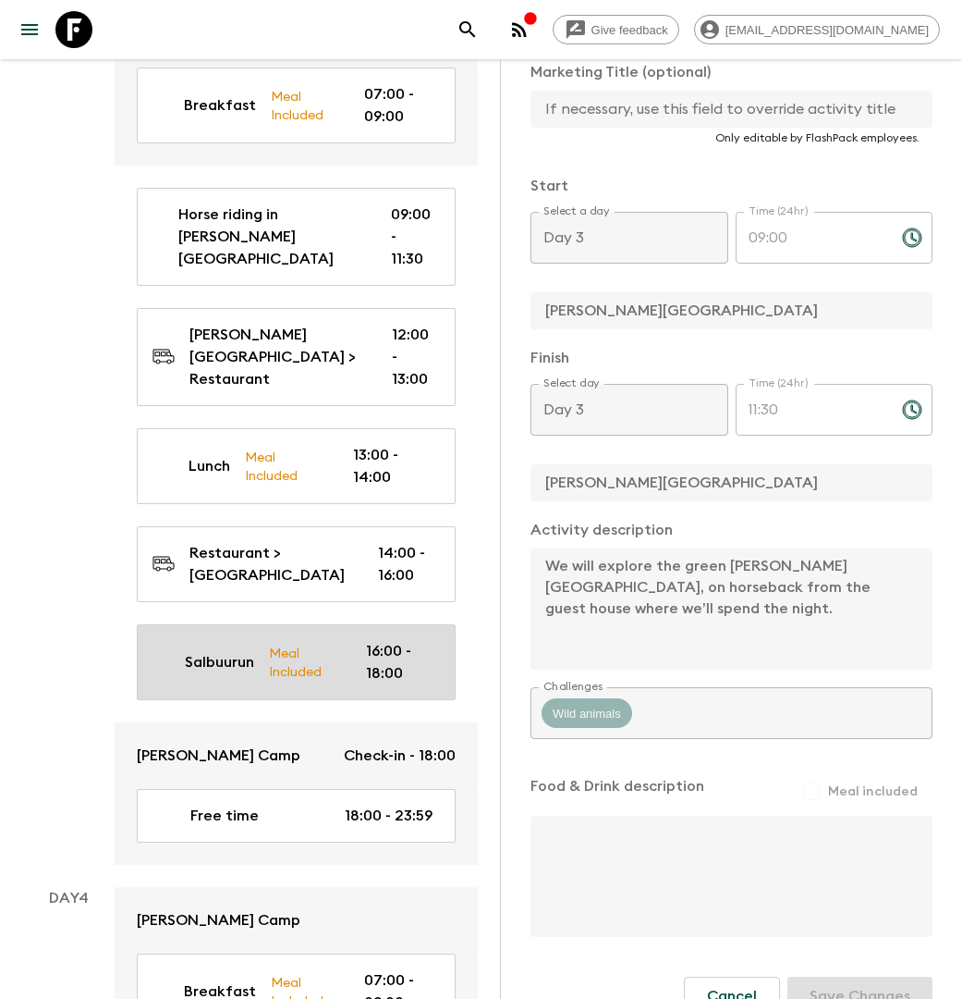
click at [300, 643] on p "Meal Included" at bounding box center [302, 662] width 67 height 39
type input "Salbuurun"
type input "Issyk Kul, Tong"
type textarea "We make it to the shores of the Issyk-Kul Lake (1609m or 5979ft above sea level…"
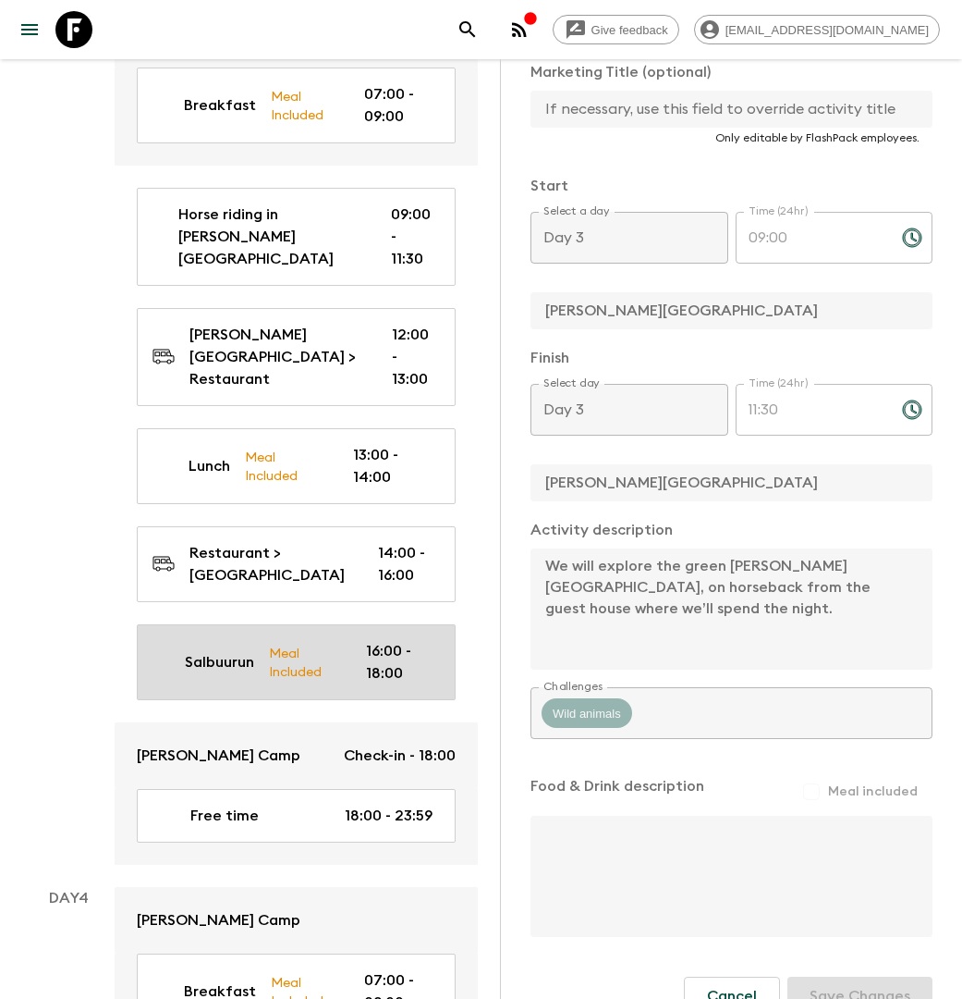
checkbox input "true"
type textarea "Dinner in the yurt camp."
type input "Salbuurun hunting"
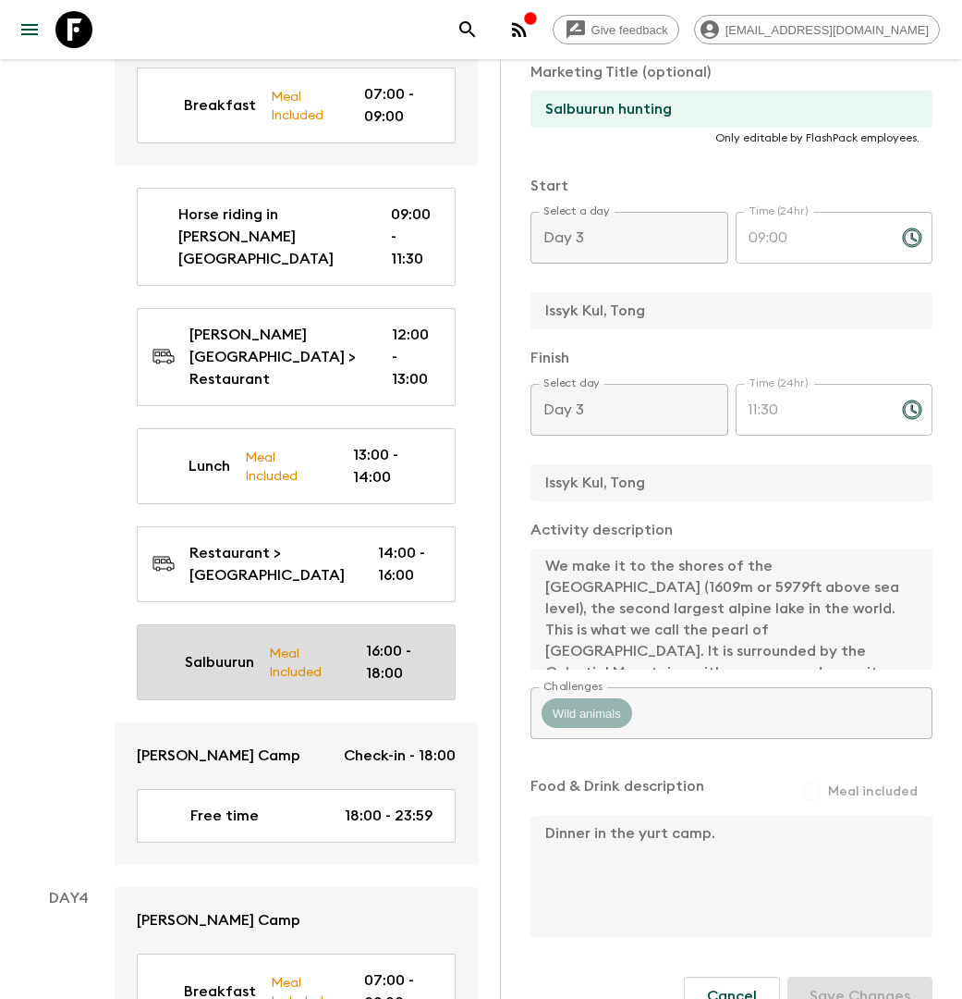
type input "16:00"
type input "18:00"
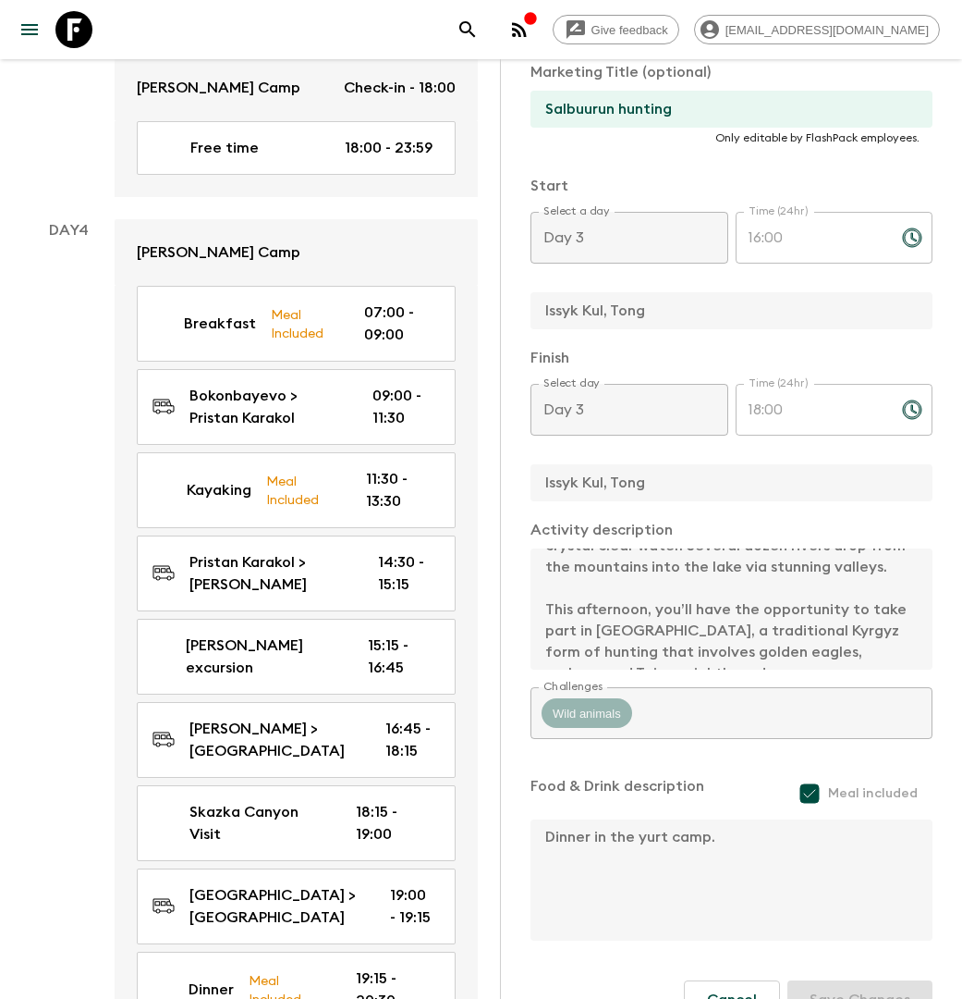
scroll to position [2729, 0]
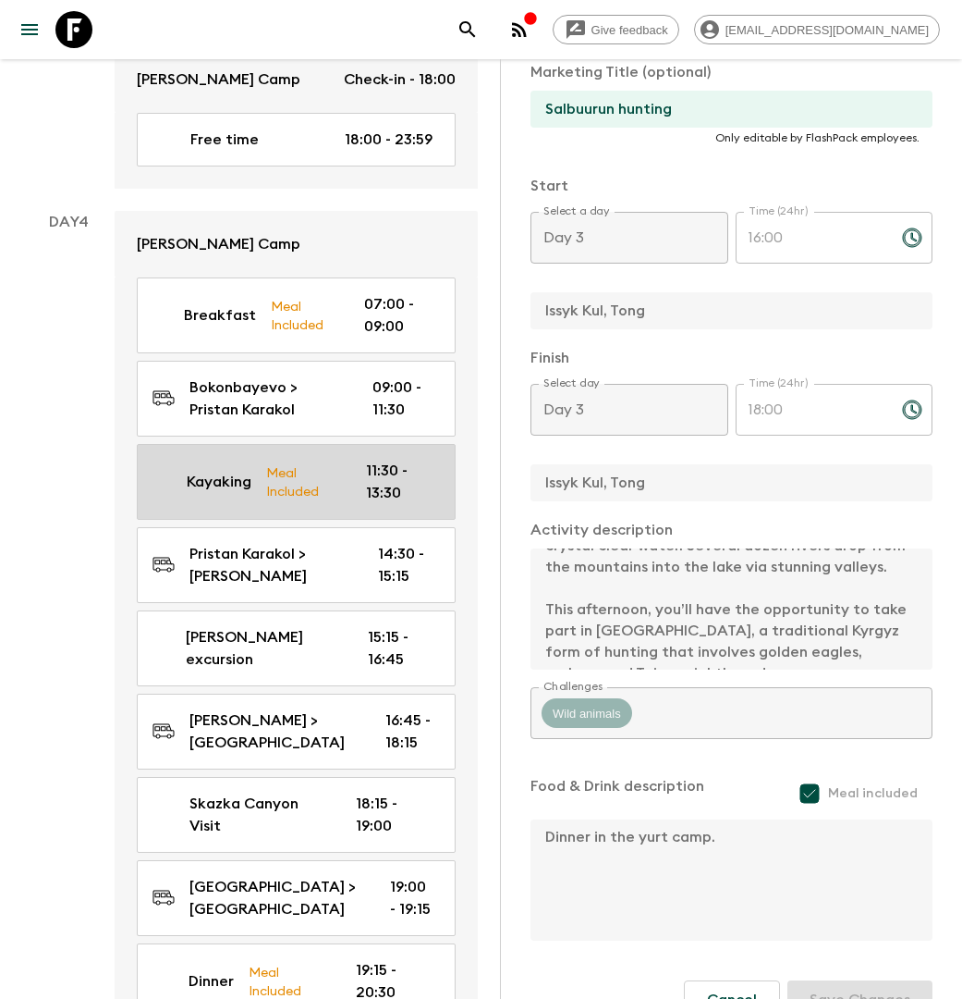
click at [311, 462] on p "Meal Included" at bounding box center [301, 481] width 71 height 39
type input "Kayaking"
type input "Pristan Karakol"
type textarea "Today we are going kayaking. Lasting approx 2 hours, these tours take place dur…"
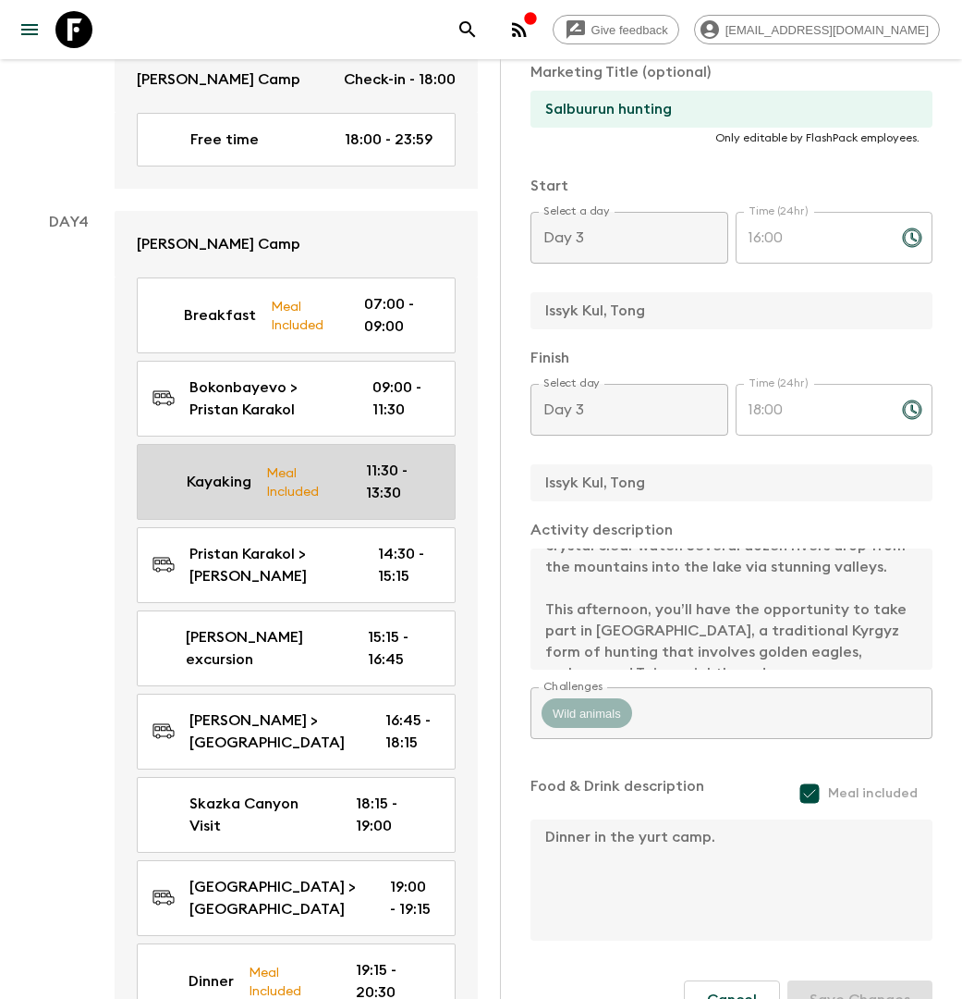
type textarea "Picnic Lunch"
type input "Kayaking"
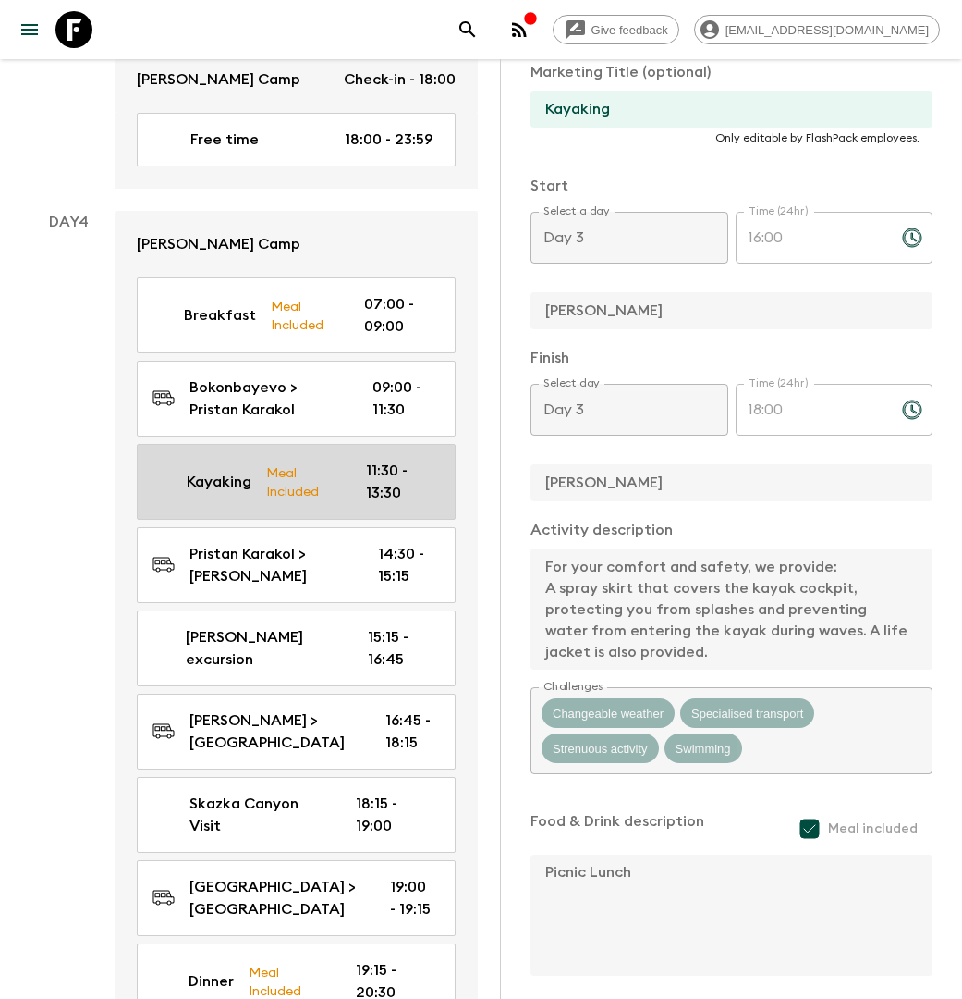
type input "Day 4"
type input "11:30"
type input "Day 4"
type input "13:30"
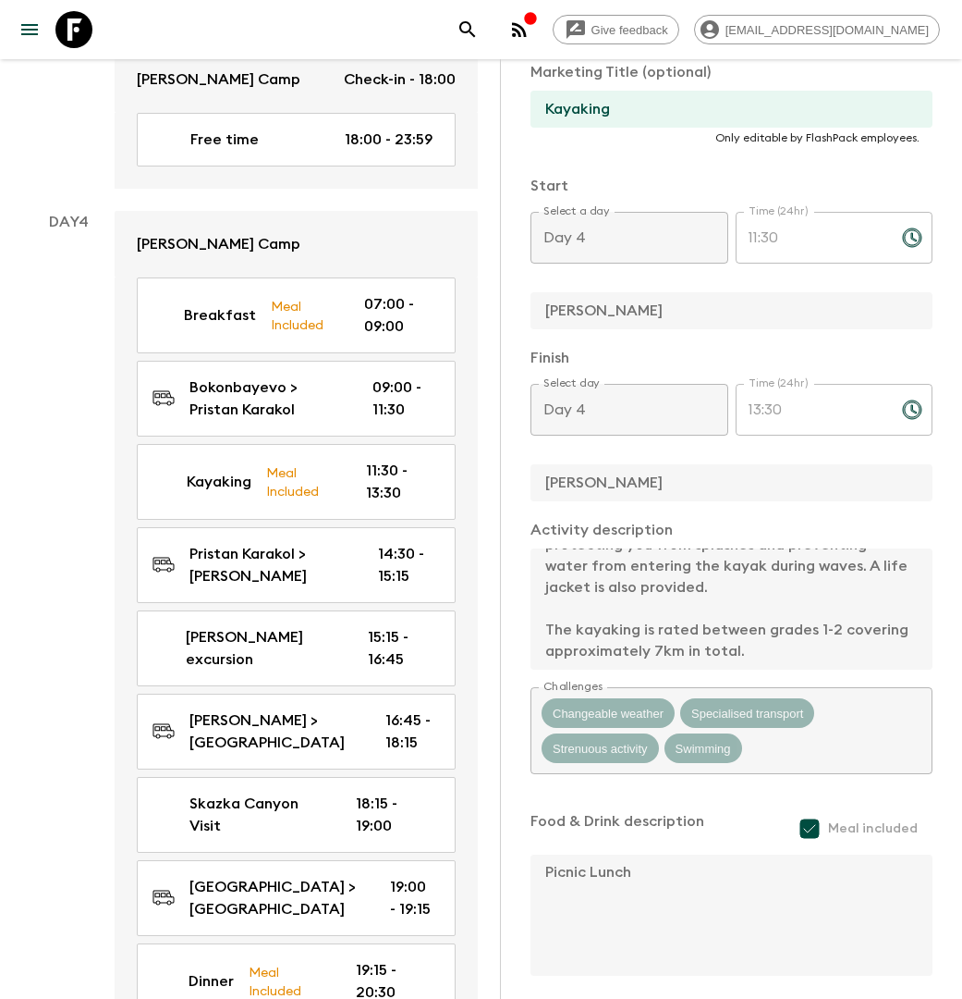
scroll to position [255, 0]
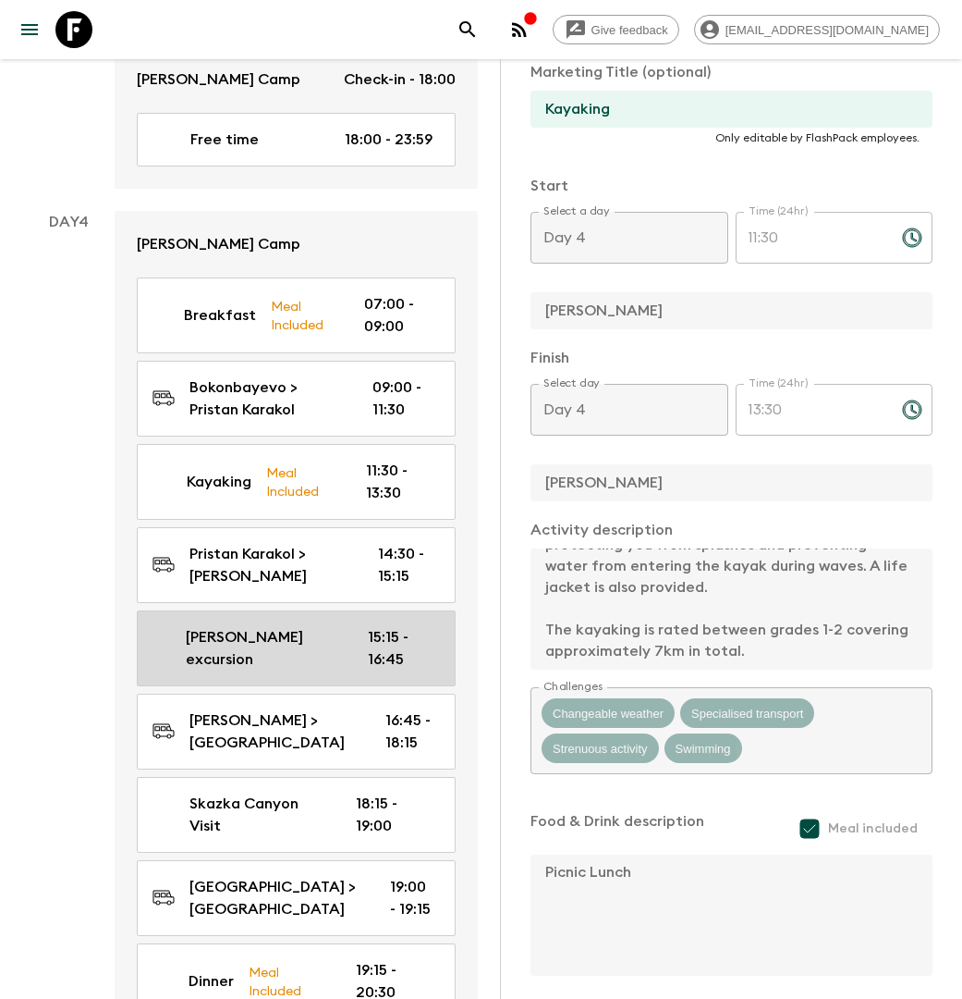
click at [285, 626] on p "Jety Oguz excursion" at bounding box center [262, 648] width 153 height 44
type input "Jety Oguz excursion"
type input "Jeti Oguz"
type textarea "Covered with fertile vegetation, this gorge is probably one of the prettiest in…"
checkbox input "false"
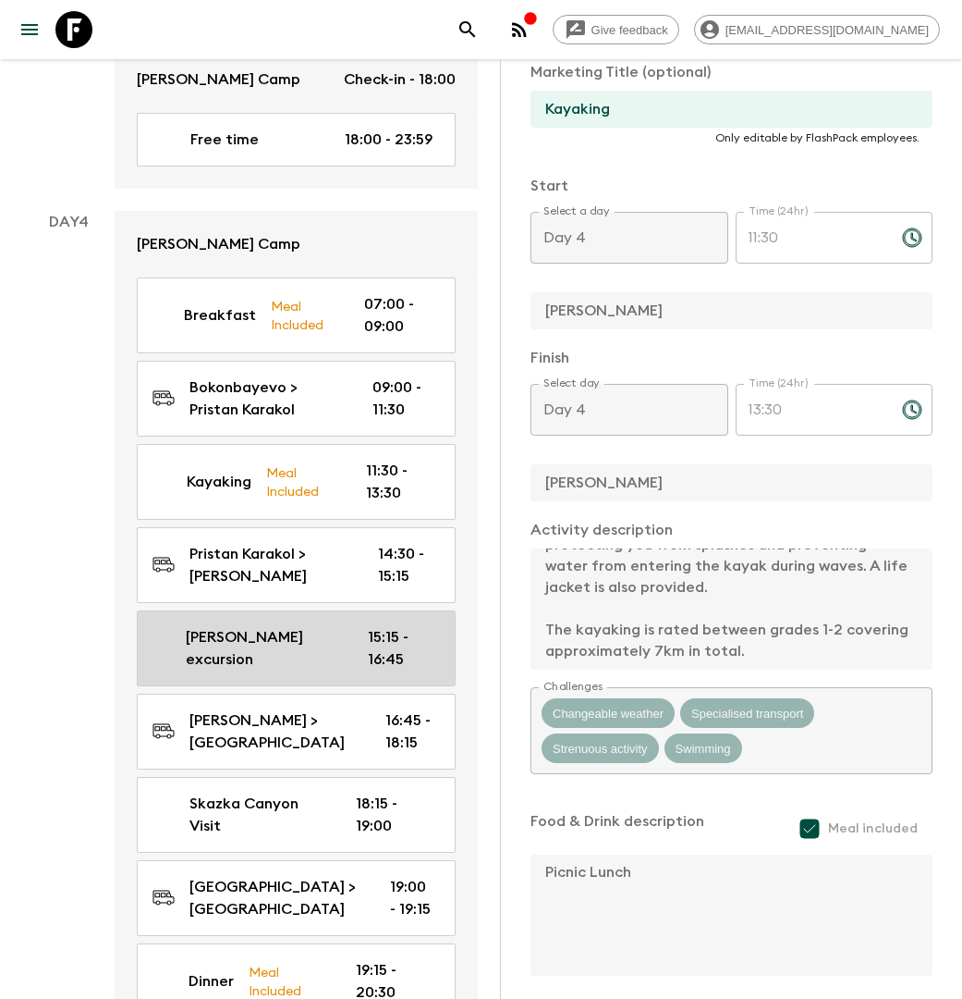
type input "Jety Oguz excursion"
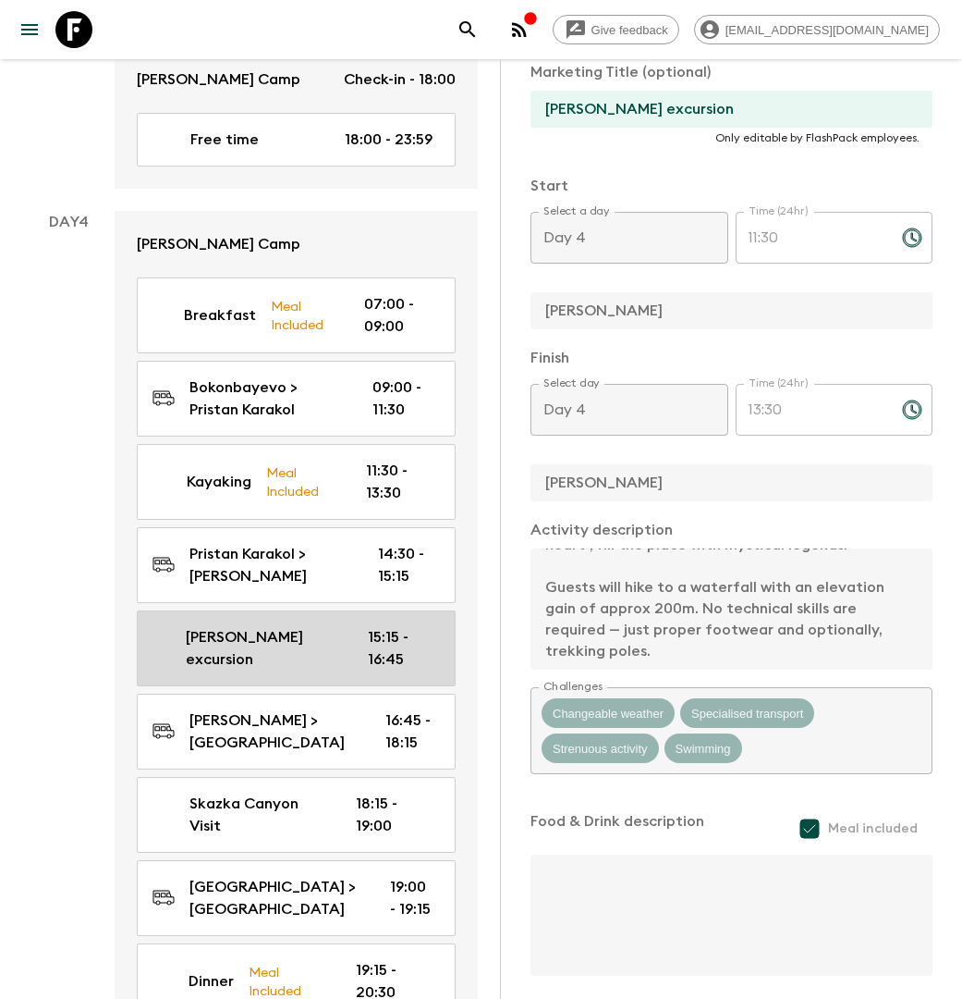
type input "15:15"
type input "16:45"
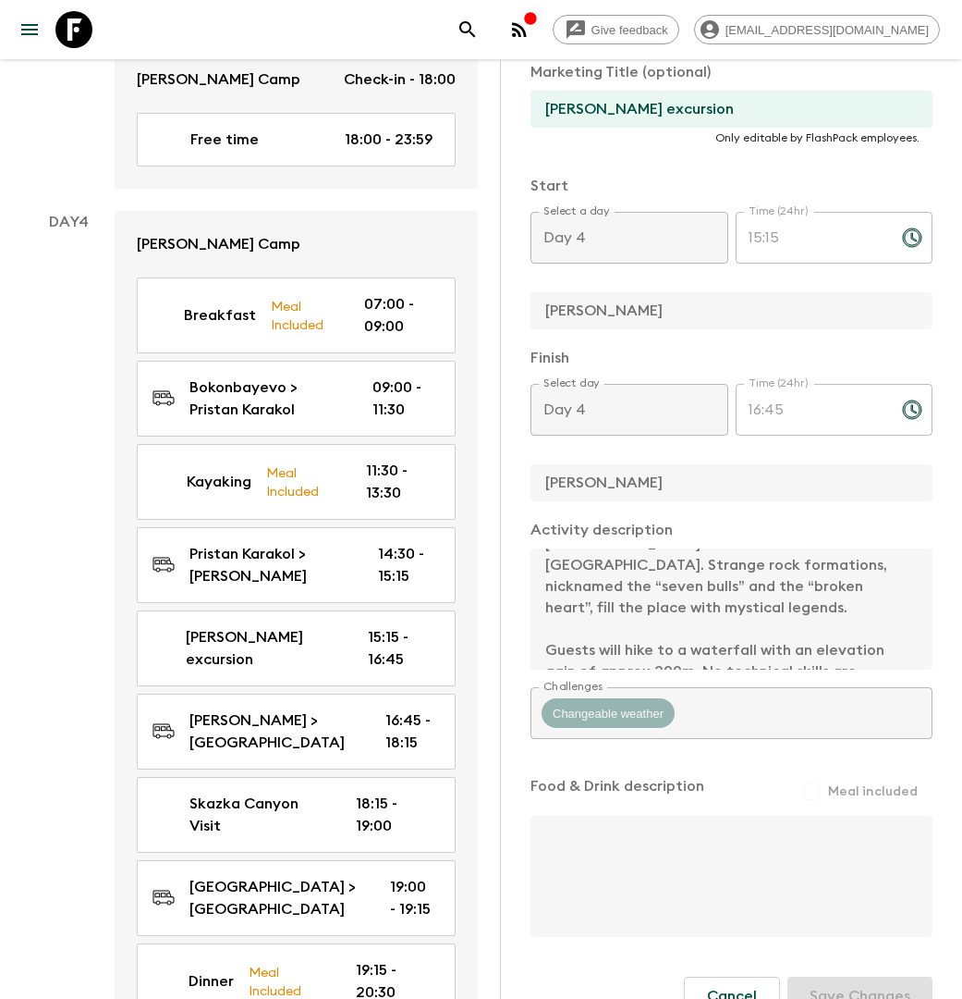
scroll to position [105, 0]
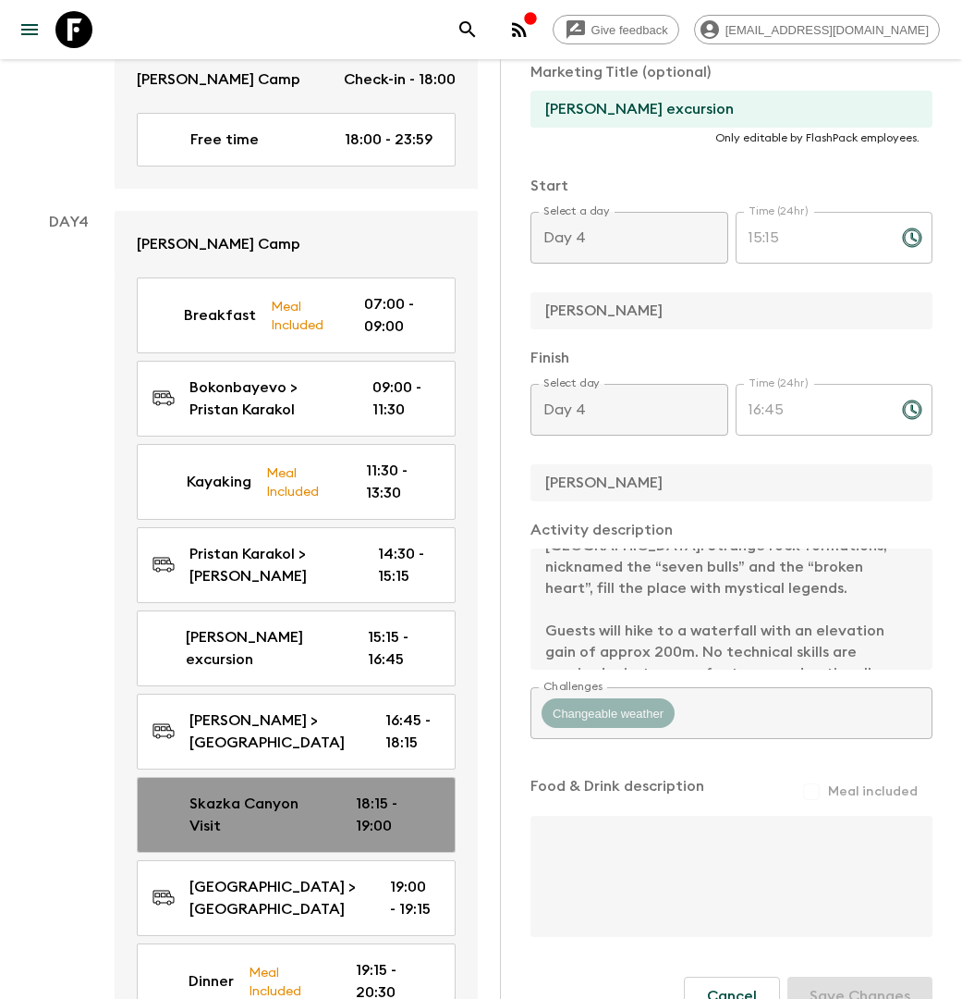
click at [280, 792] on p "Skazka Canyon Visit" at bounding box center [258, 814] width 137 height 44
type input "Skazka Canyon Visit"
type input "Skazka Canyon"
type textarea "Before heading towards our guest house, we visit the superb Skazka Canyons, who…"
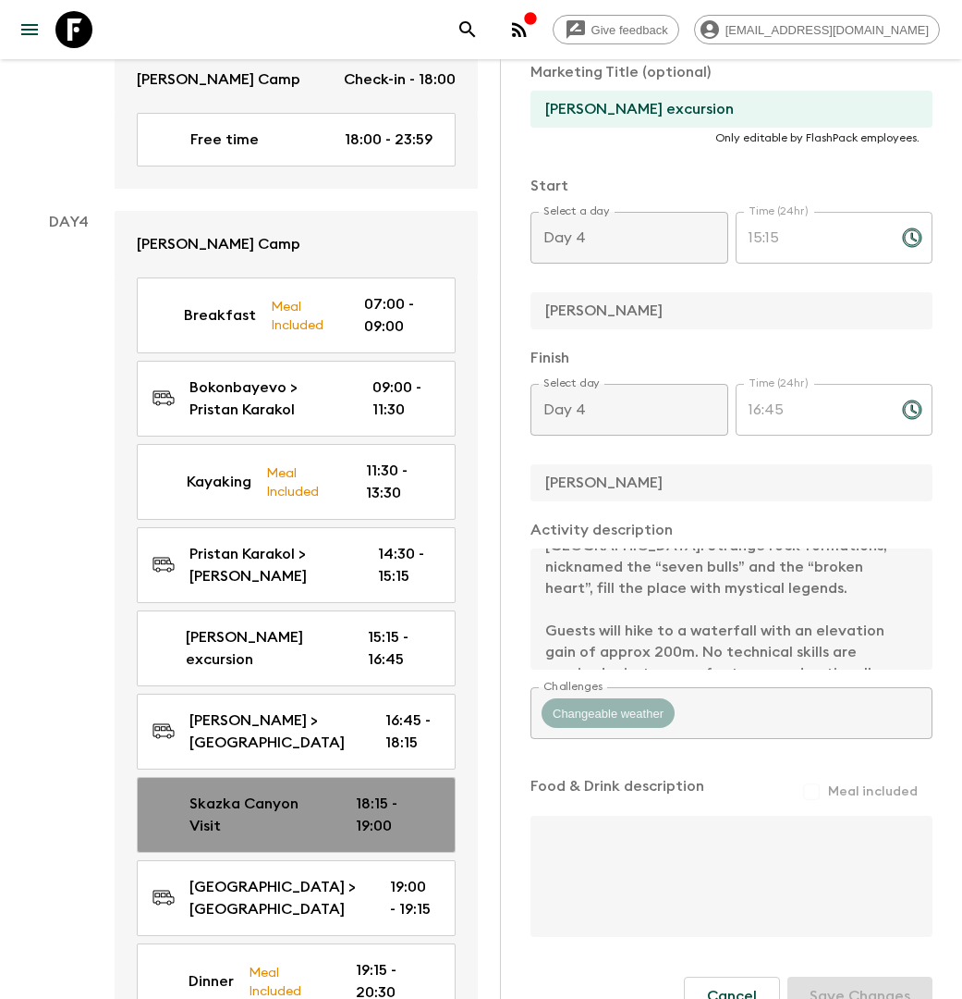
type input "Skazka Canyon Visit"
type input "18:15"
type input "19:00"
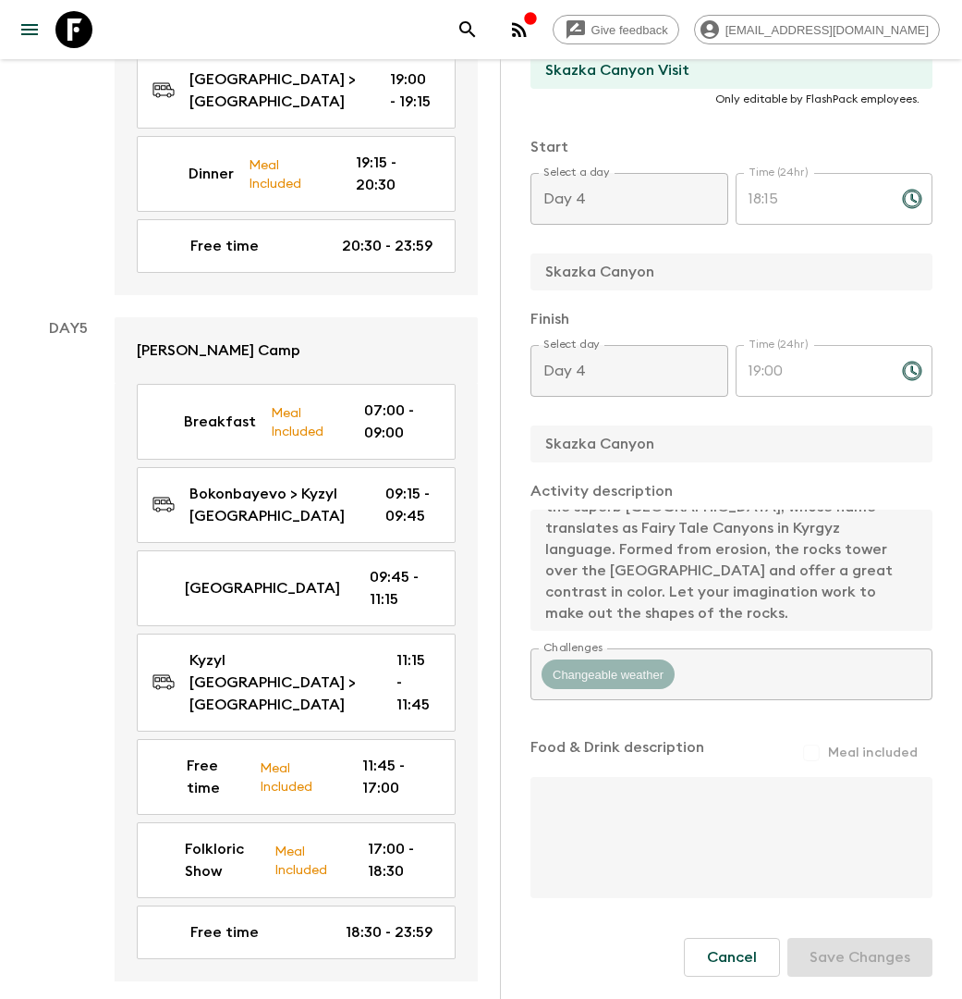
scroll to position [3604, 0]
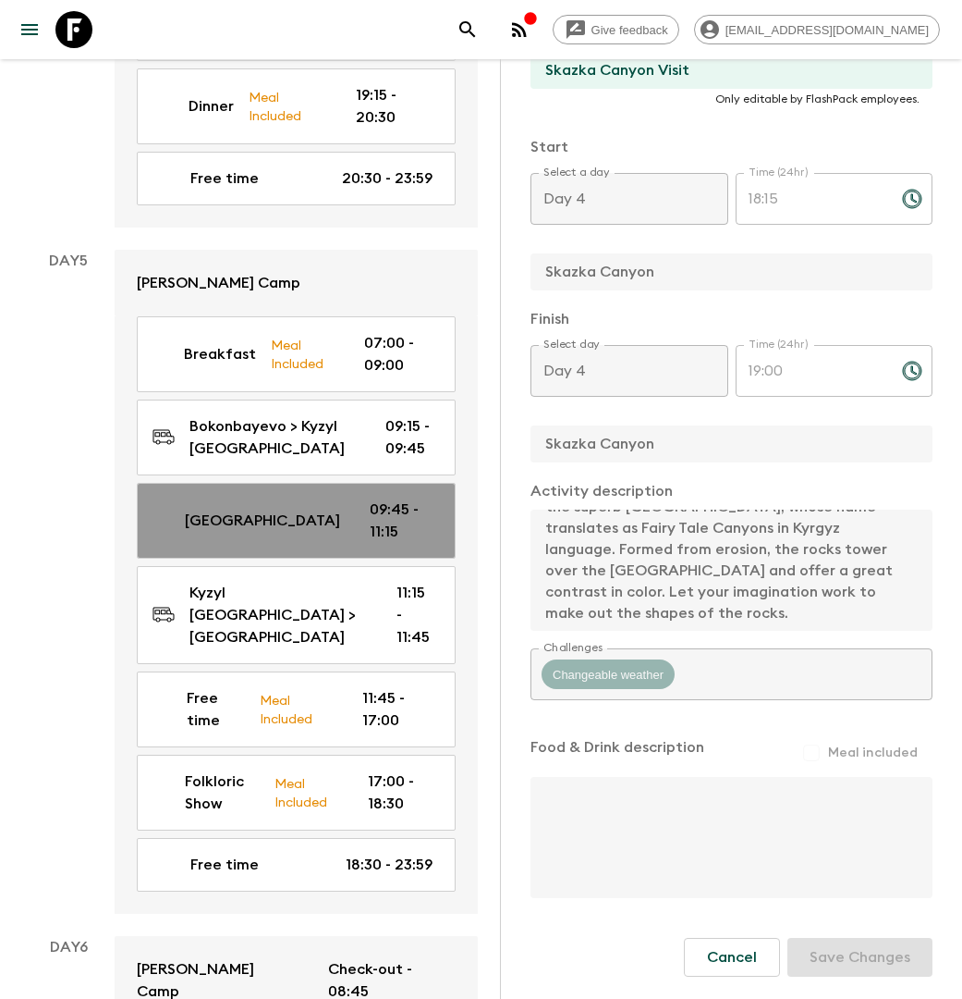
click at [293, 483] on link "Yurt Building 09:45 - 11:15" at bounding box center [296, 521] width 319 height 76
type input "Yurt Building"
type input "Kyzyl Tuu"
type textarea "We’ll arrive in the small village of Kyzyl-Tuu, famous for its traditional fabr…"
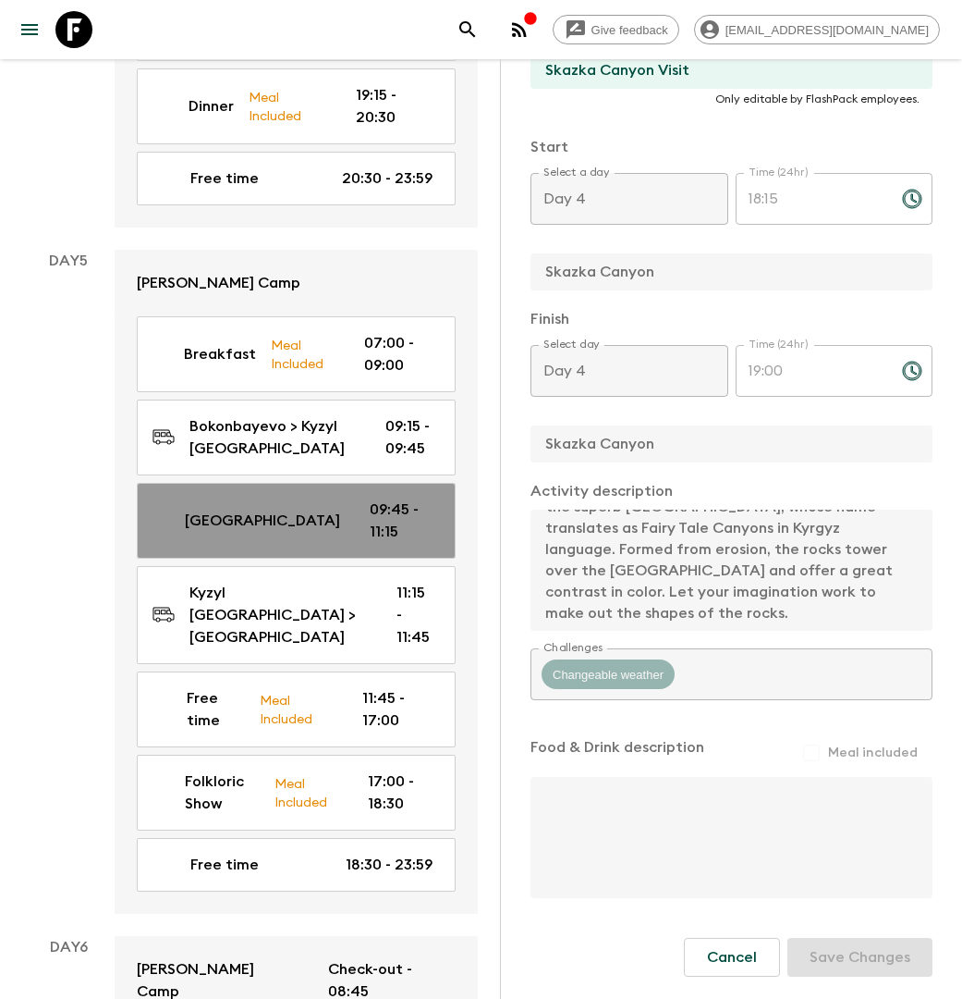
type input "Yurt Building"
type input "Day 5"
type input "09:45"
type input "Day 5"
type input "11:15"
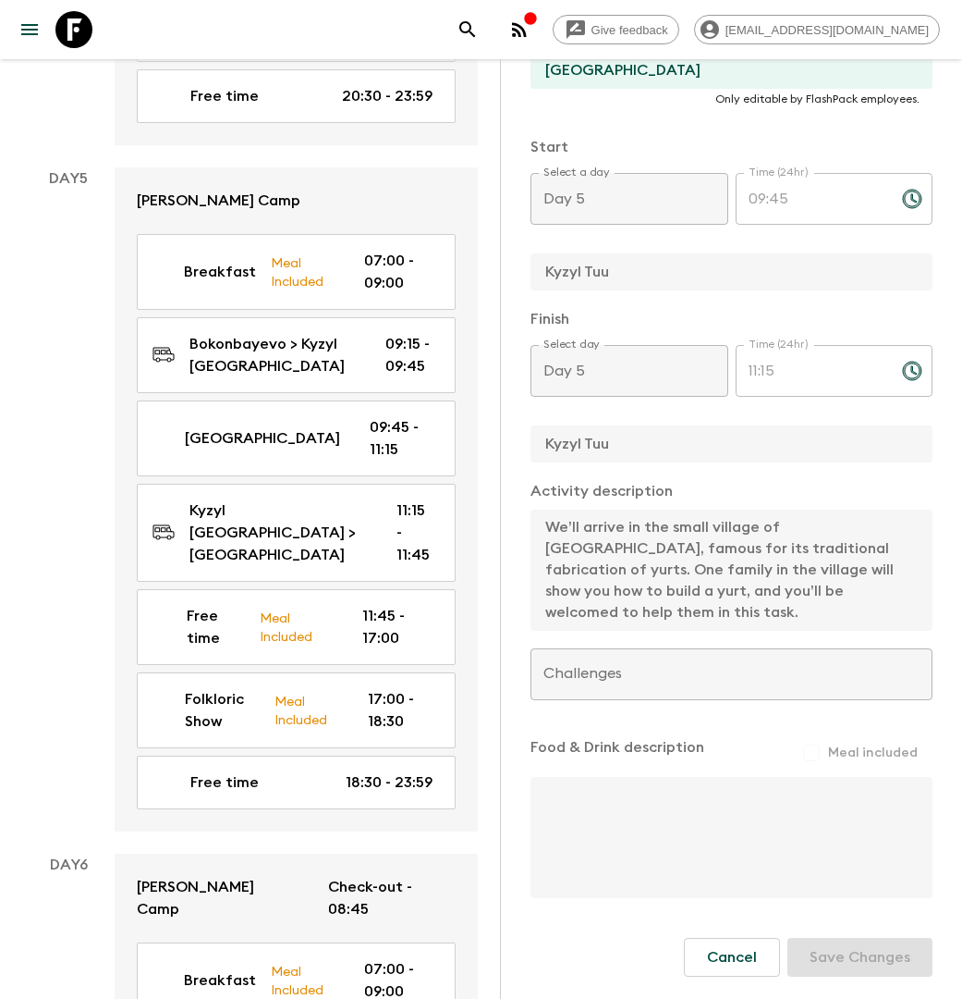
scroll to position [3701, 0]
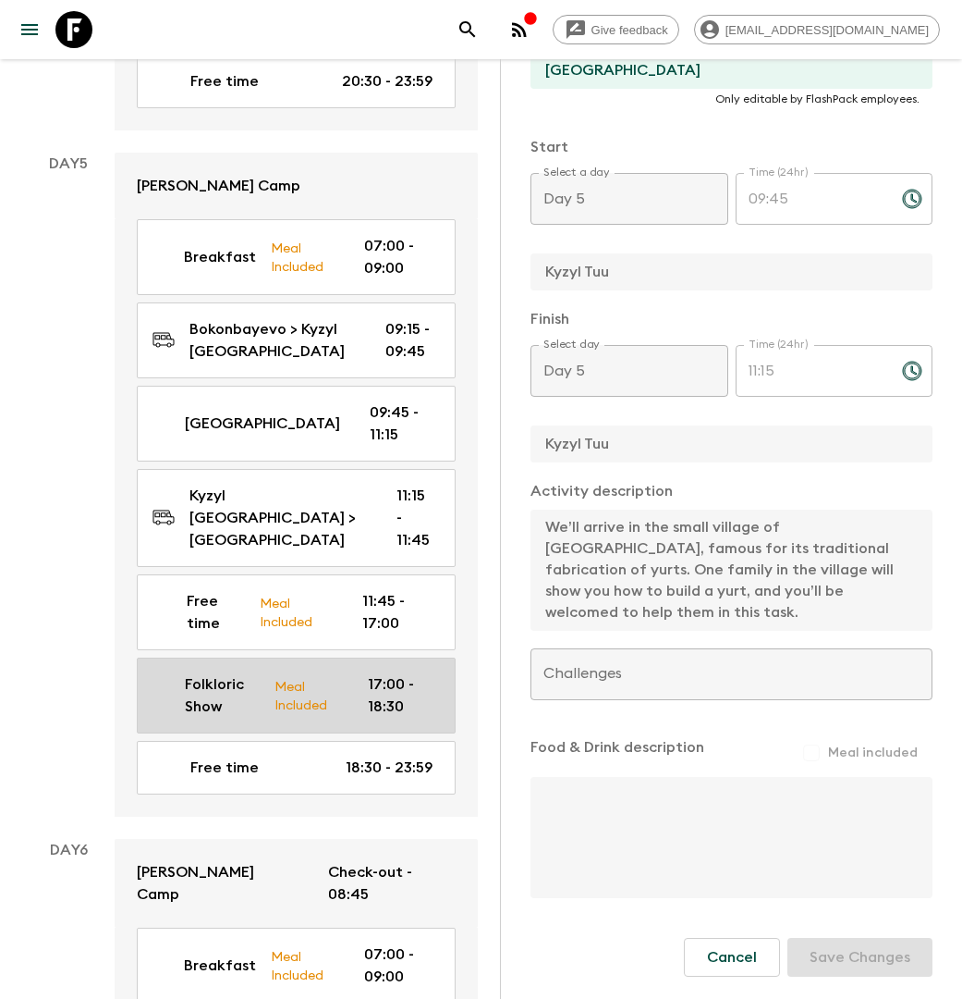
click at [282, 676] on p "Meal Included" at bounding box center [307, 695] width 65 height 39
type input "Folkloric Show"
type input "Kochkor"
type textarea "In the evening, we’ll attend a concert of traditional Kyrgyz music. Not only wi…"
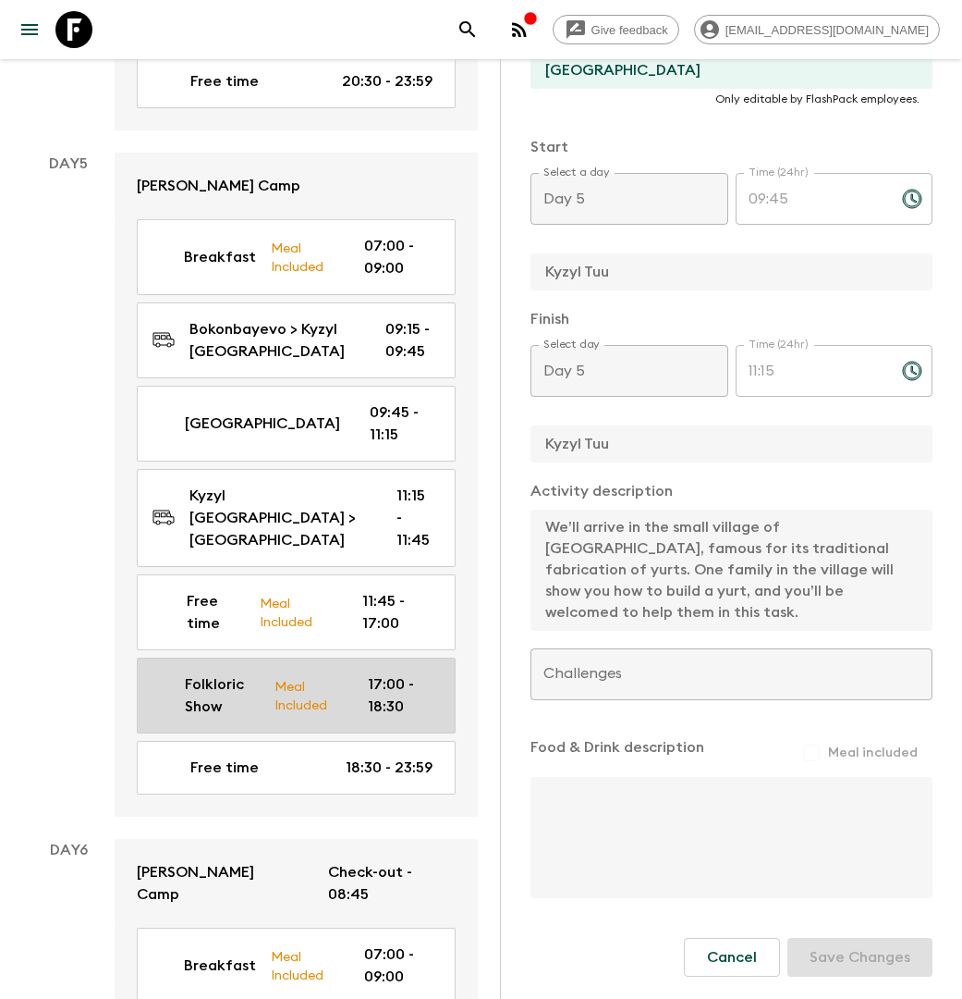
checkbox input "true"
type textarea "Dinner in a guesthouse"
type input "Folkloric Show"
type input "17:00"
type input "18:30"
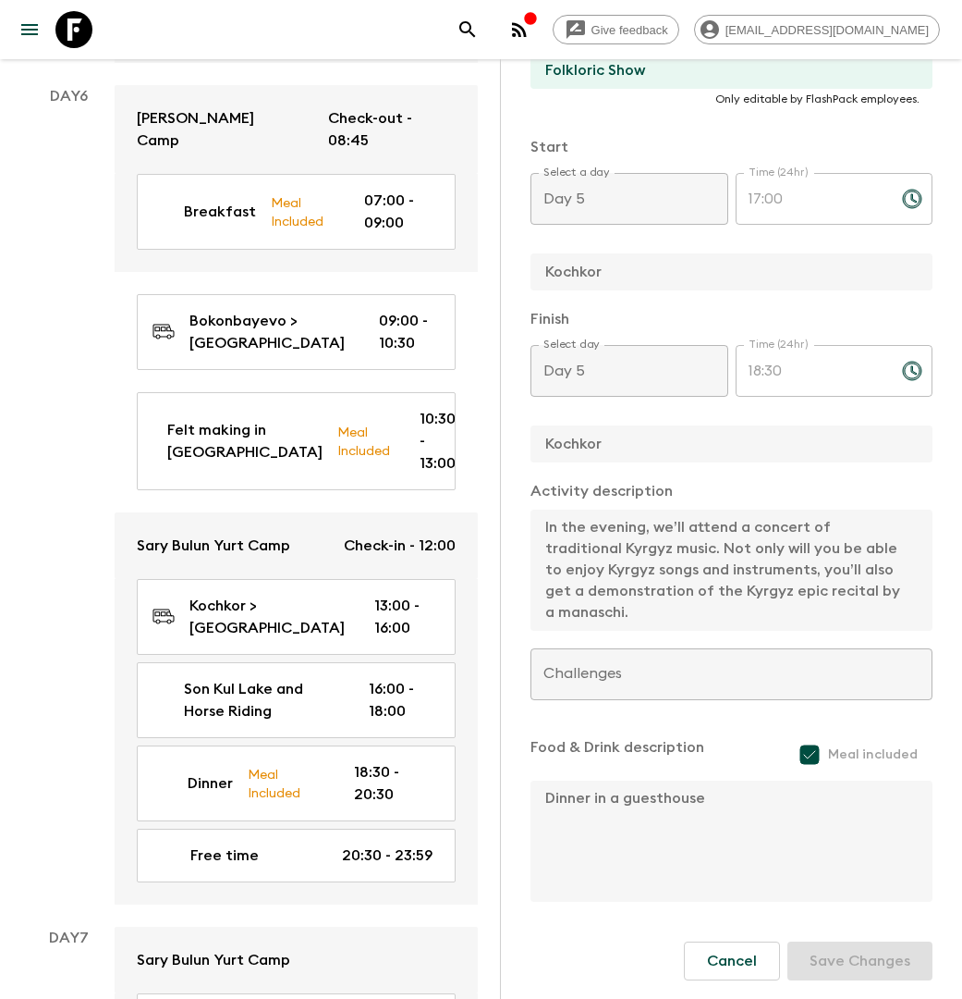
scroll to position [4449, 0]
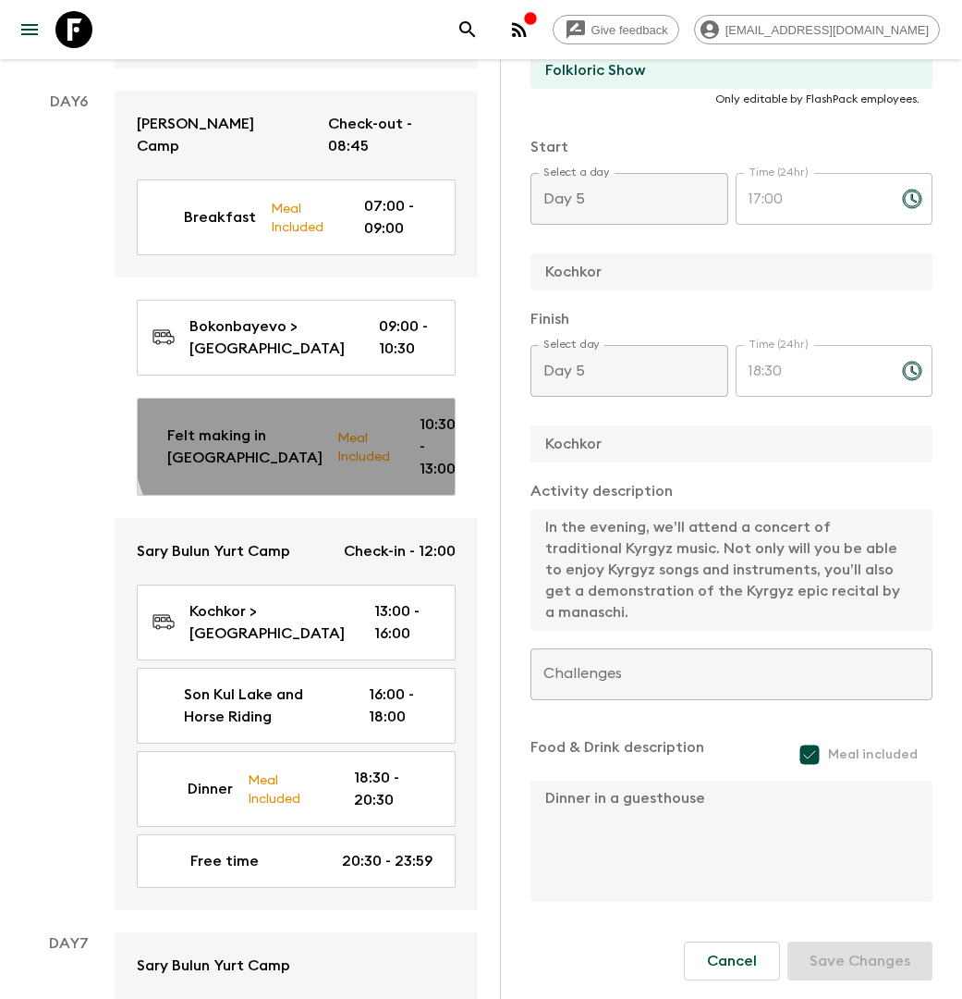
click at [337, 427] on p "Meal Included" at bounding box center [363, 446] width 53 height 39
type input "Felt making in Kochkor"
checkbox input "false"
type textarea "We get back on the road for the village of Kochkor, famous for its local develo…"
type textarea "Lunch in Homestay"
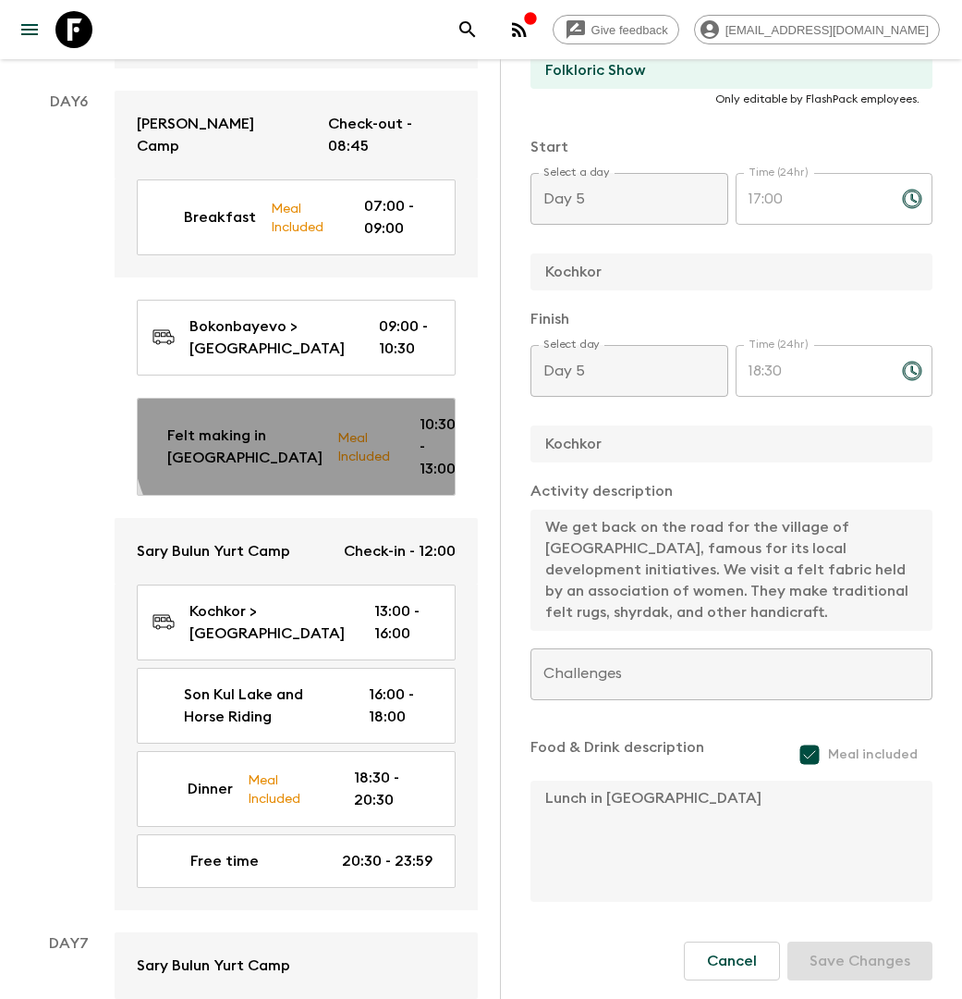
type input "Day 6"
type input "10:30"
type input "Day 6"
type input "13:00"
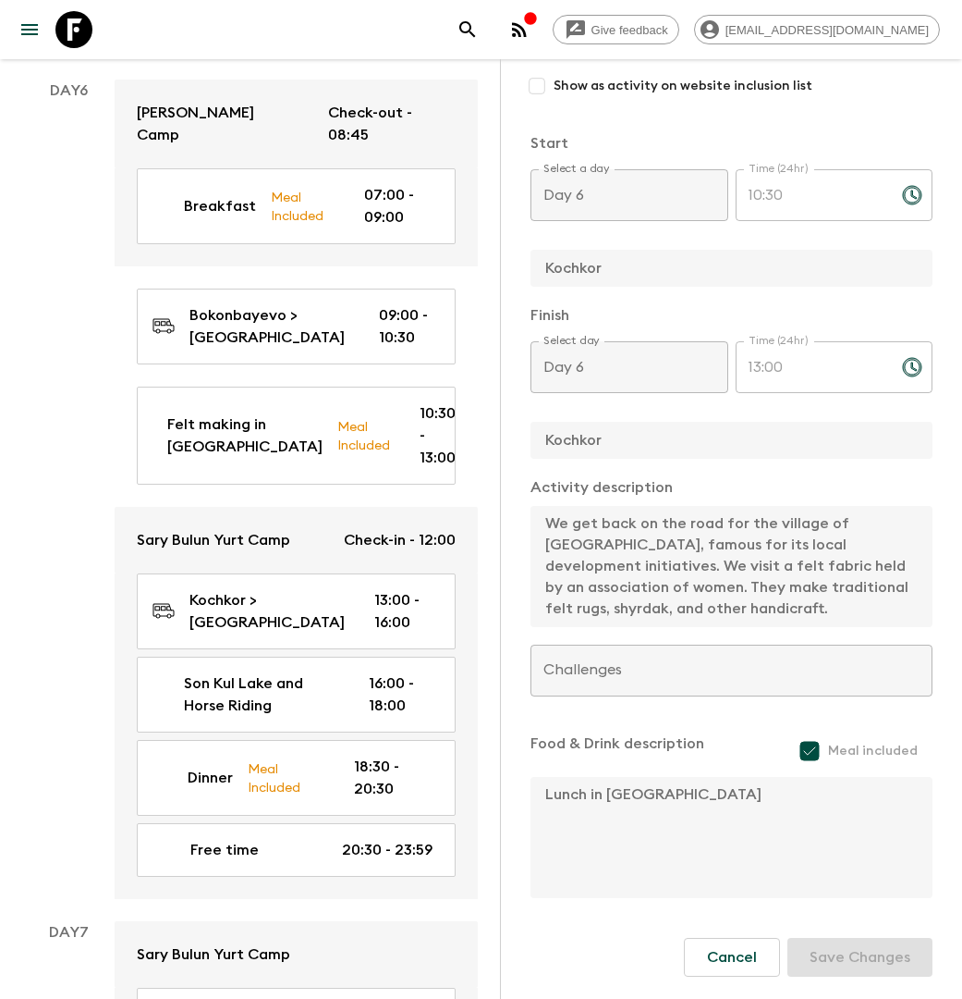
scroll to position [4433, 0]
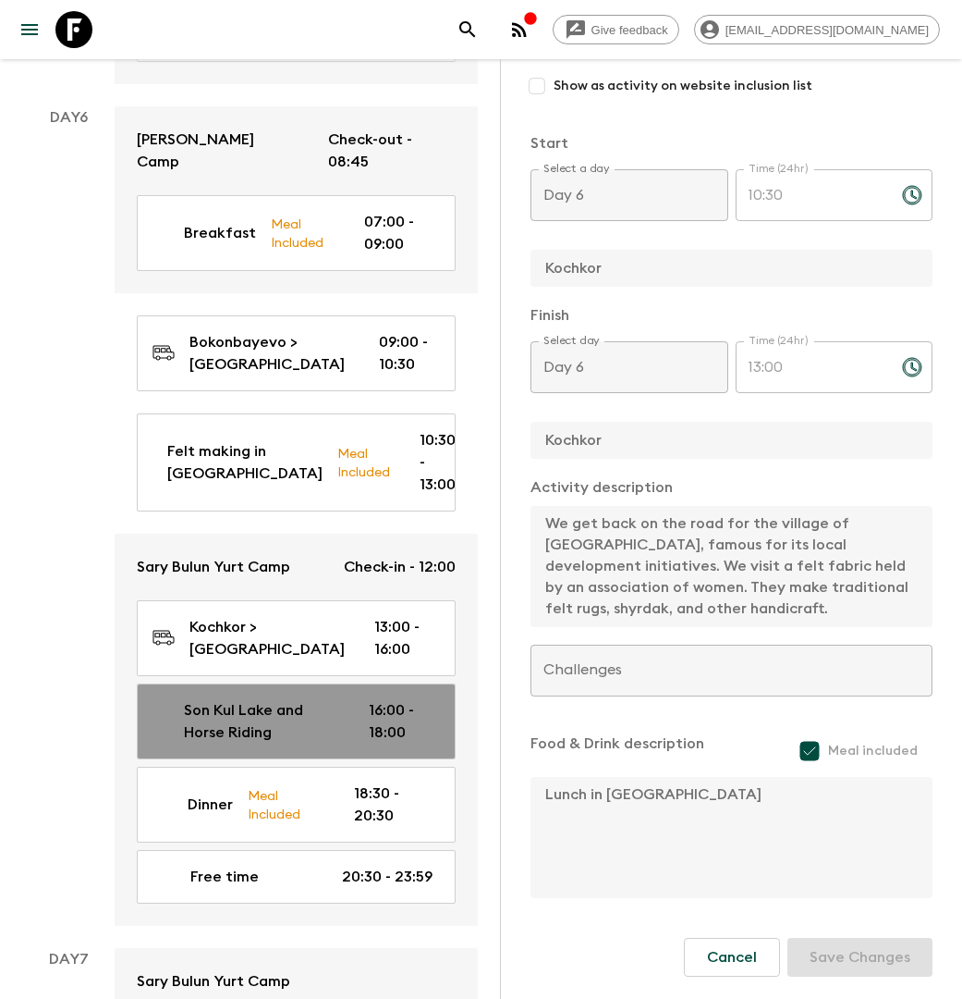
click at [311, 699] on p "Son Kul Lake and Horse Riding" at bounding box center [261, 721] width 155 height 44
type input "Son Kul Lake and Horse Riding"
checkbox input "true"
type input "Son Kul Lake"
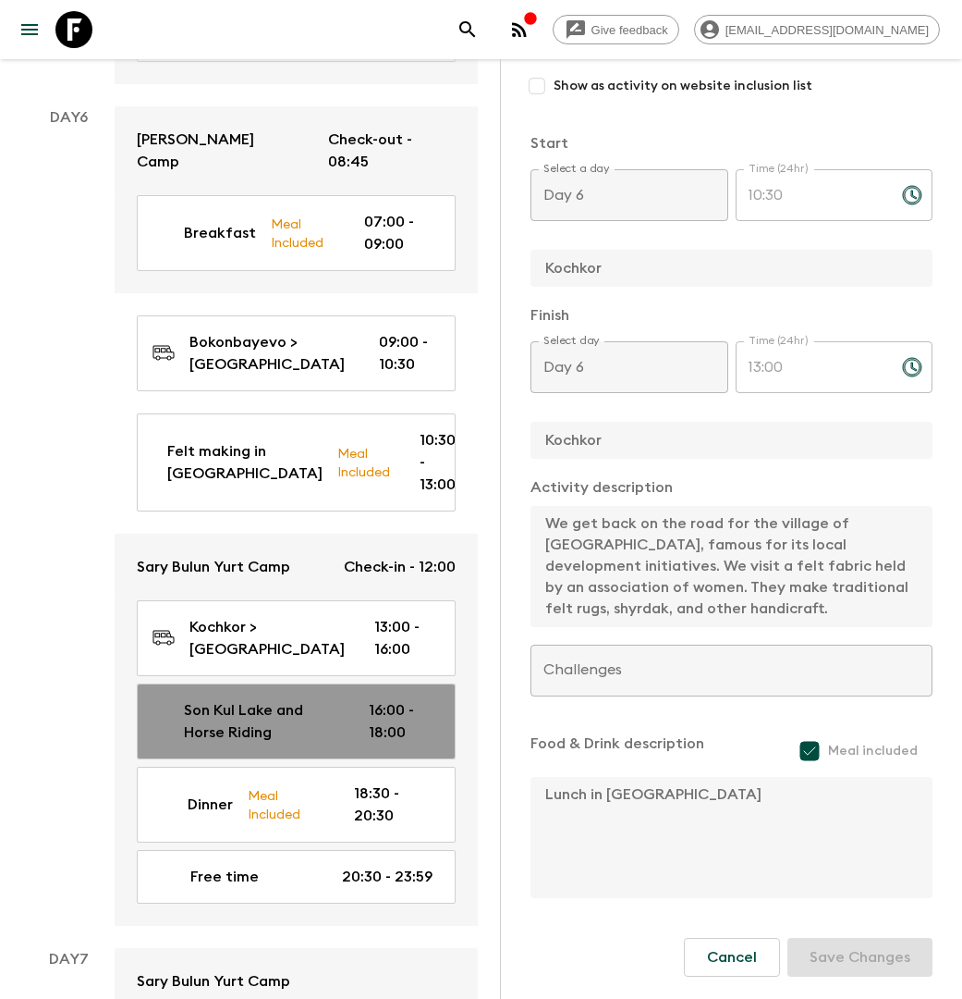
type textarea "We arrive on the shores of Son Kul Lake. This huge alpine lake is an important …"
checkbox input "false"
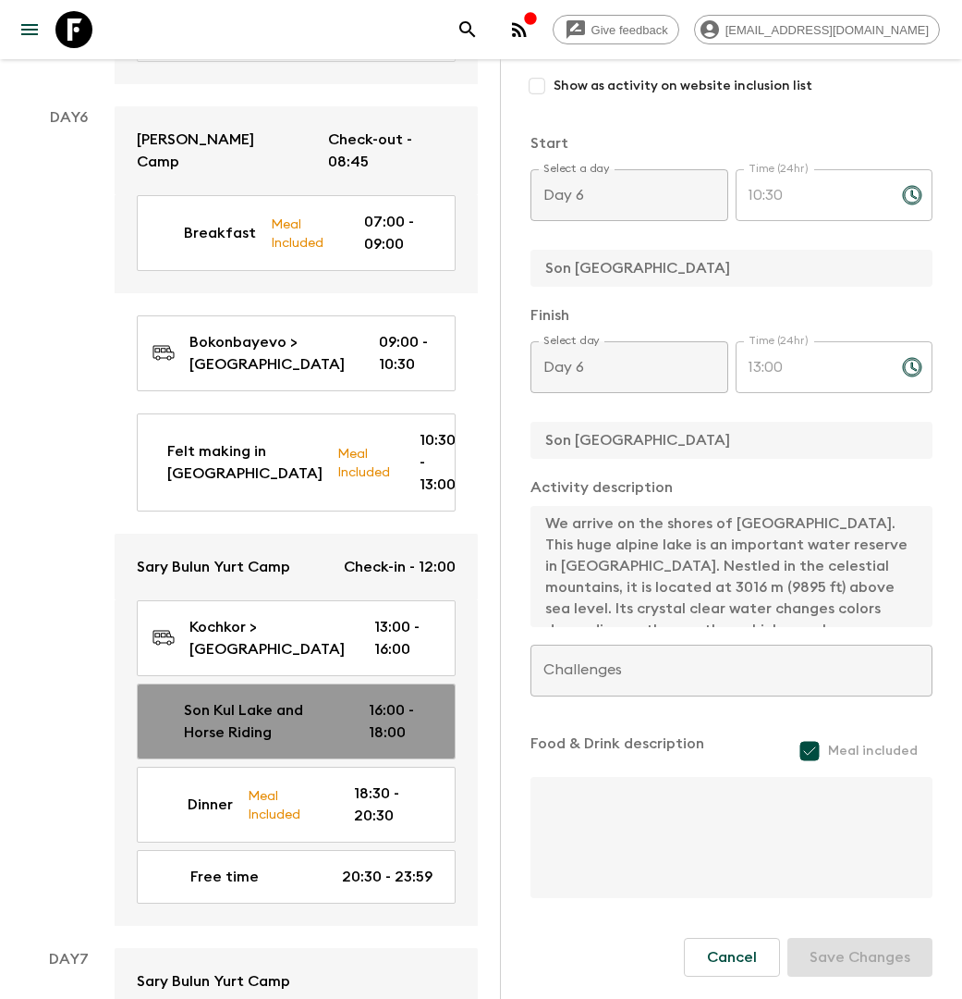
type input "16:00"
type input "18:00"
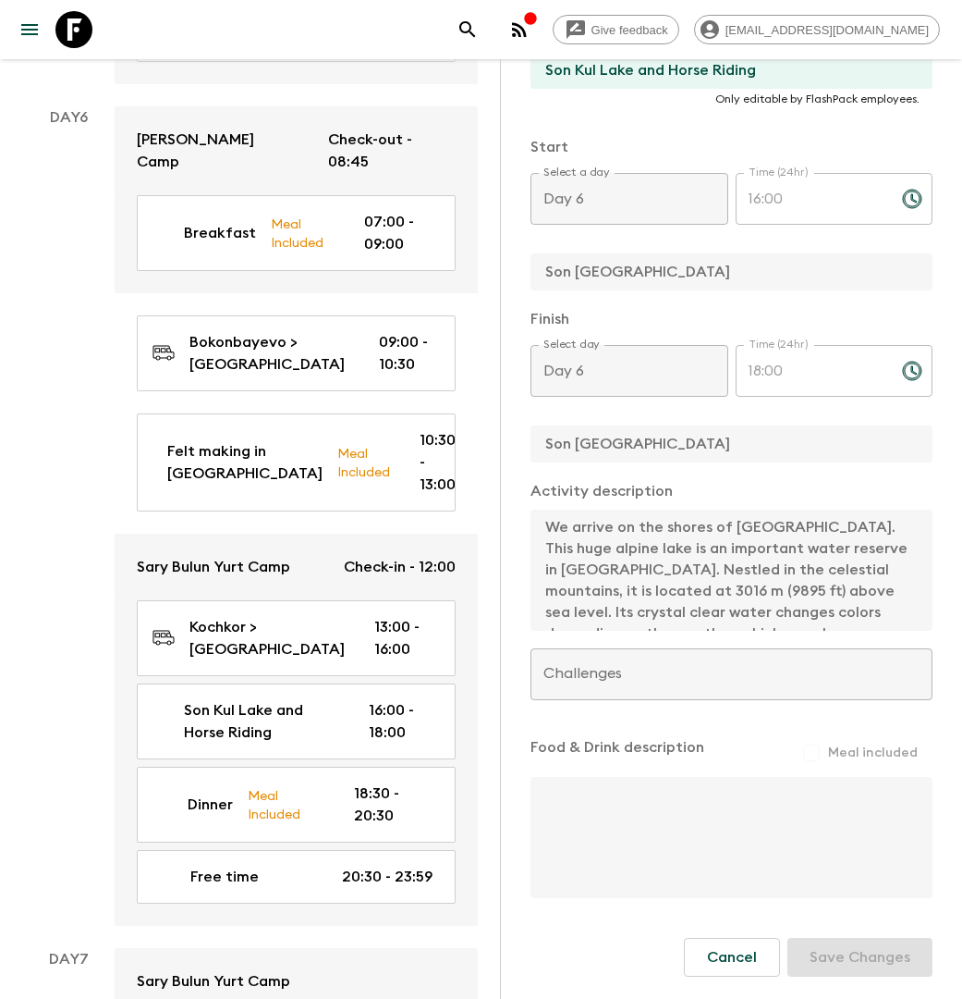
click at [547, 507] on div "Activity description We arrive on the shores of Son Kul Lake. This huge alpine …" at bounding box center [732, 556] width 402 height 153
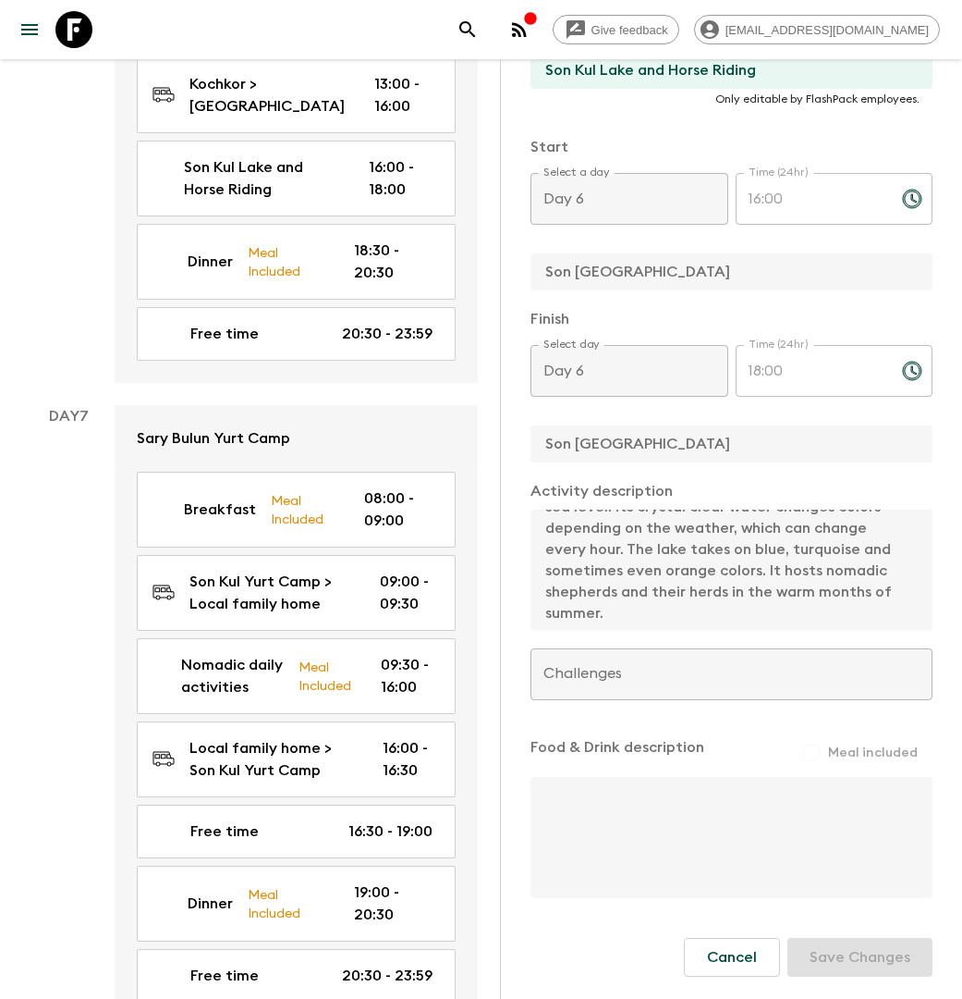
scroll to position [5004, 0]
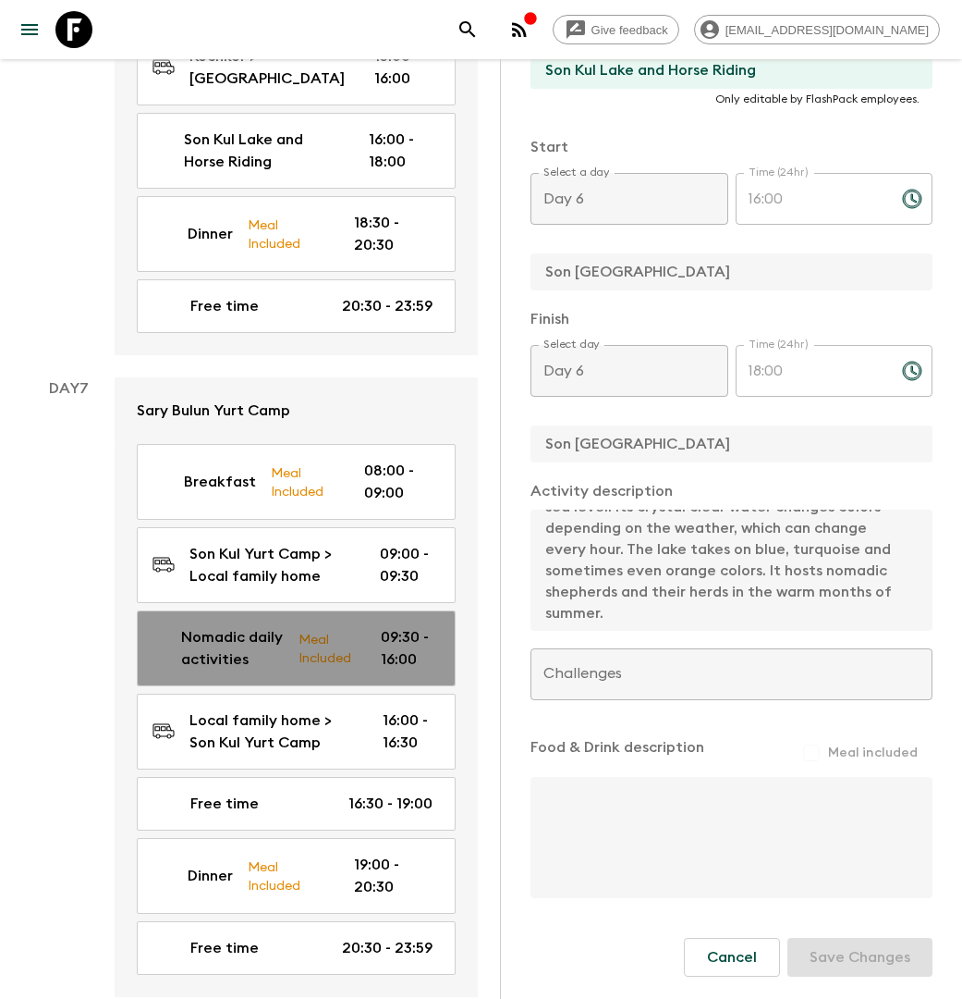
click at [293, 610] on link "Nomadic daily activities Meal Included 09:30 - 16:00" at bounding box center [296, 648] width 319 height 76
type input "Nomadic daily activities"
checkbox input "false"
type input "Local family home"
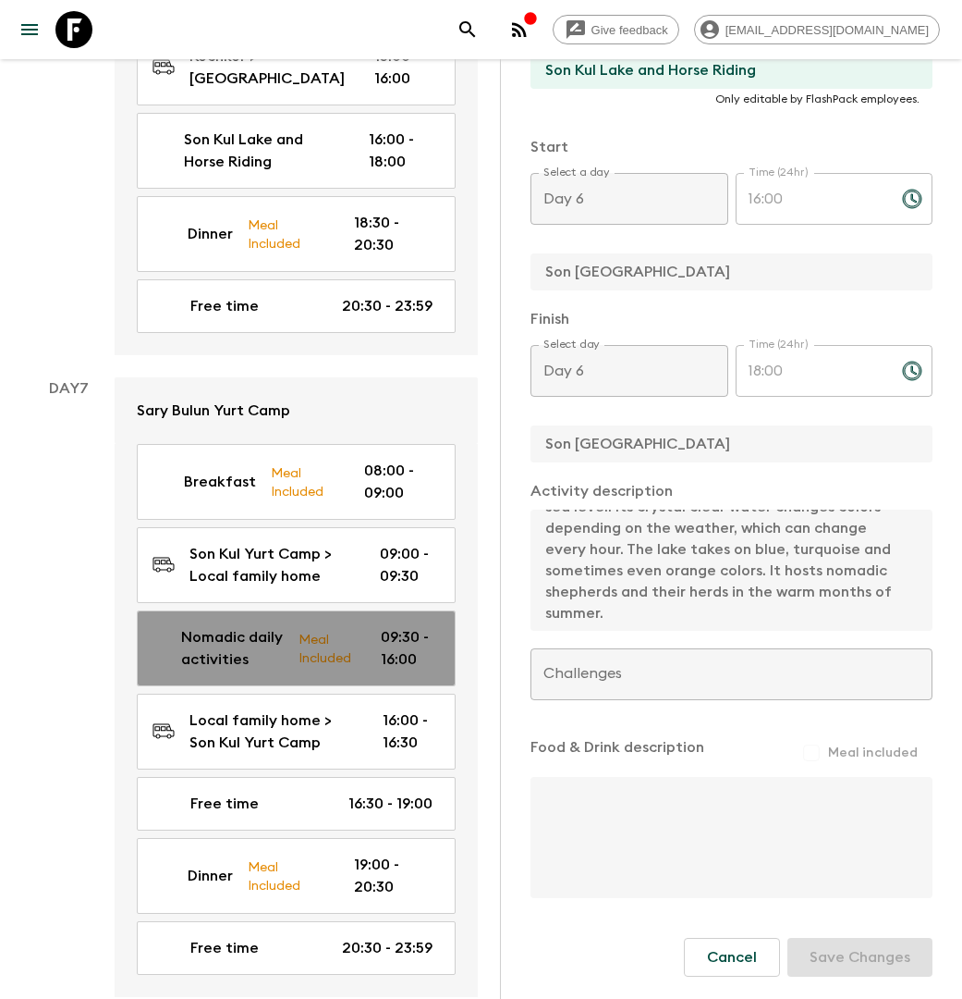
type textarea "You can spend the day immersing yourself in the rhythms of shepherd family’s da…"
checkbox input "true"
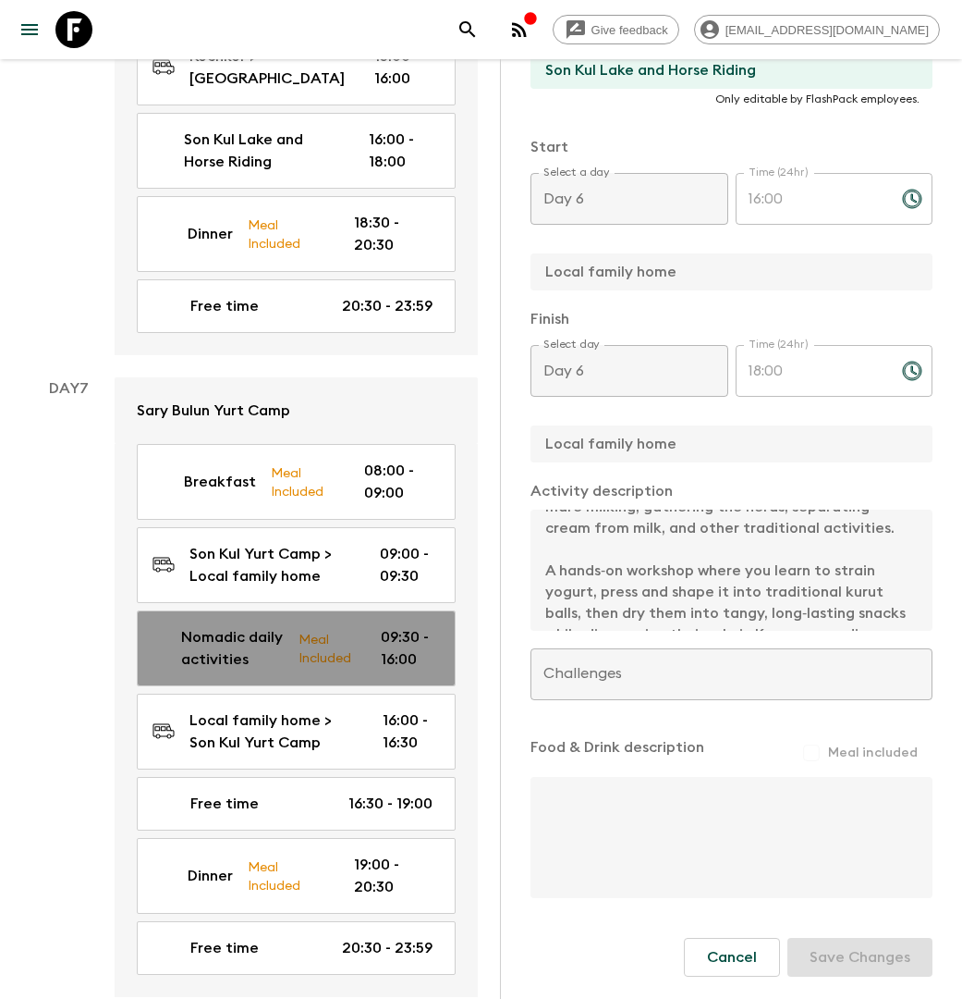
type input "Day 7"
type input "09:30"
type input "Day 7"
type input "16:00"
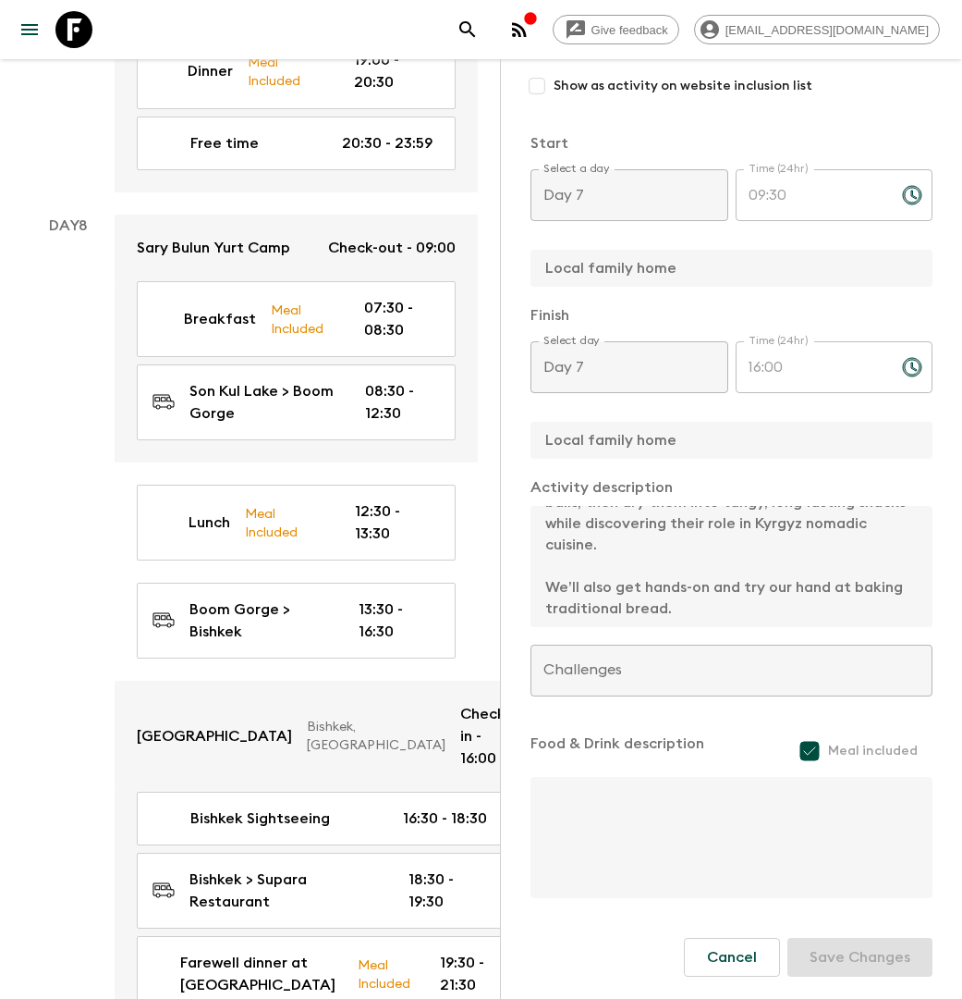
scroll to position [5823, 0]
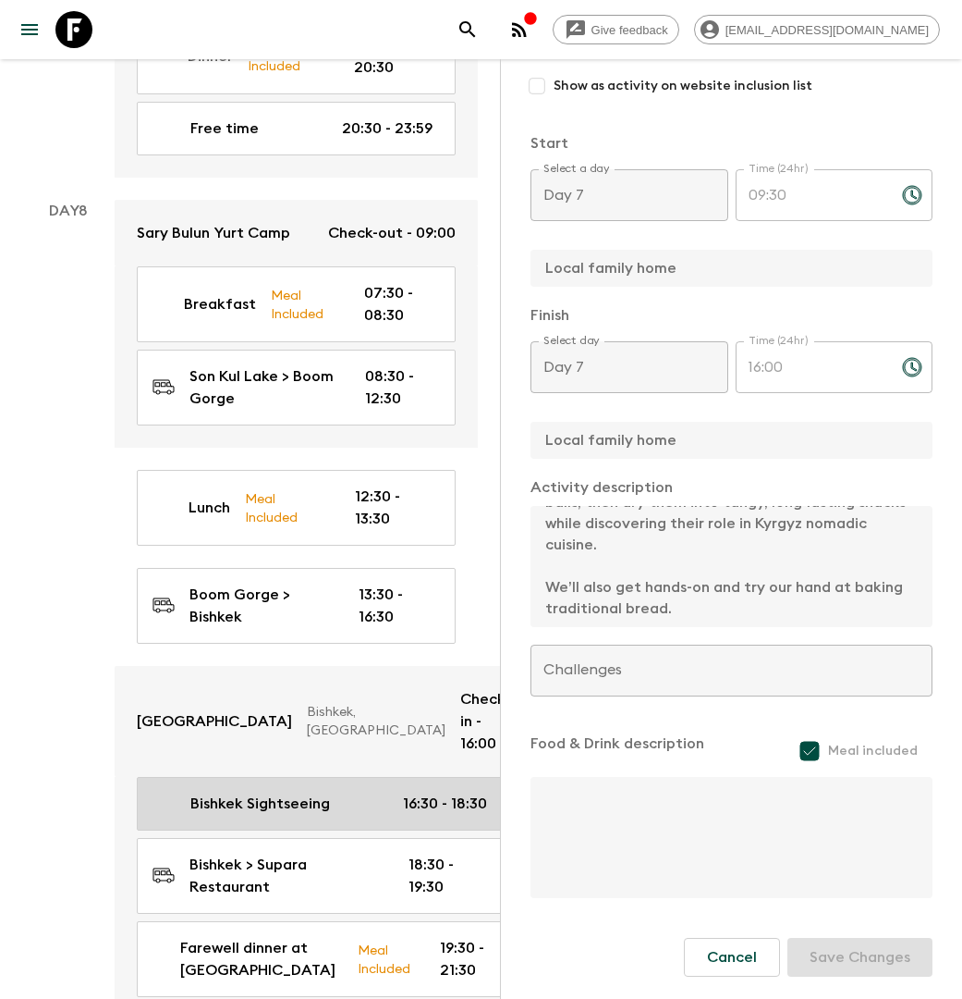
click at [268, 792] on p "Bishkek Sightseeing" at bounding box center [260, 803] width 140 height 22
type input "Bishkek Sightseeing"
type input "Bishkek"
type textarea "We visit the Osh Bazar, one of the most fascinating markets in Kyrgyzstan. Enjo…"
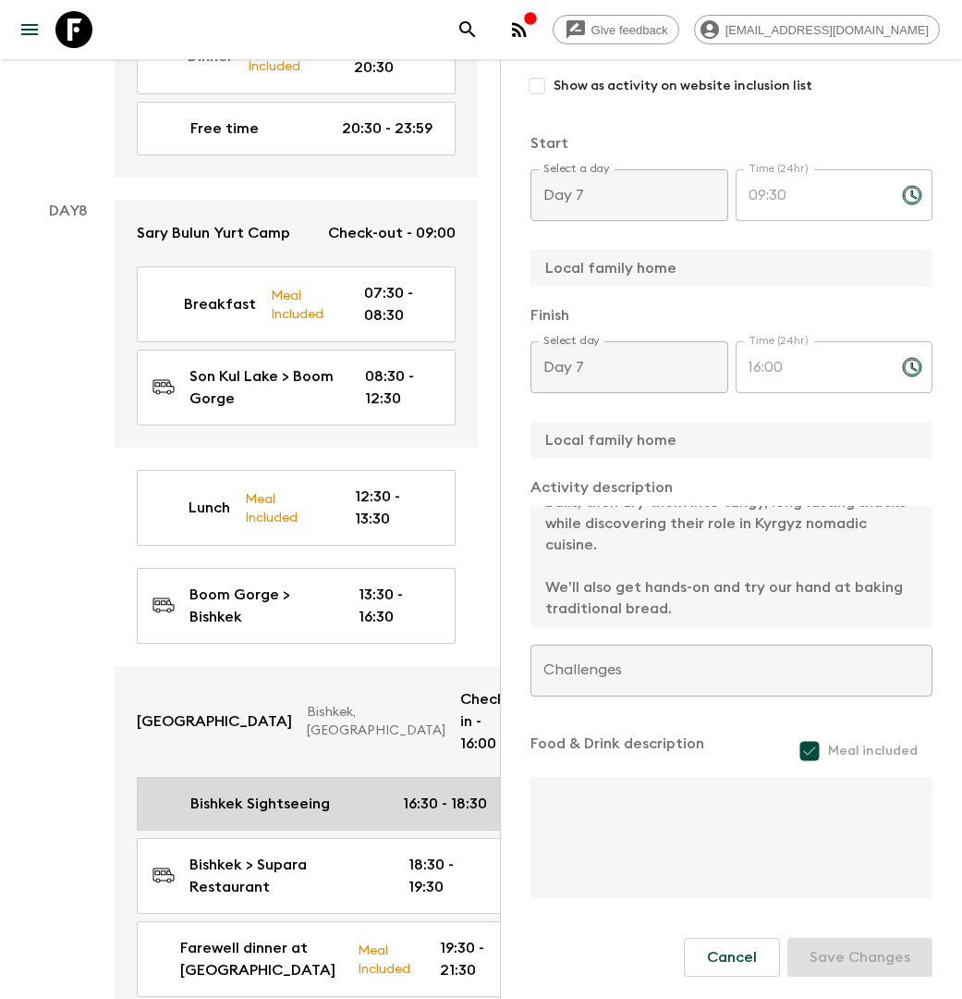
checkbox input "false"
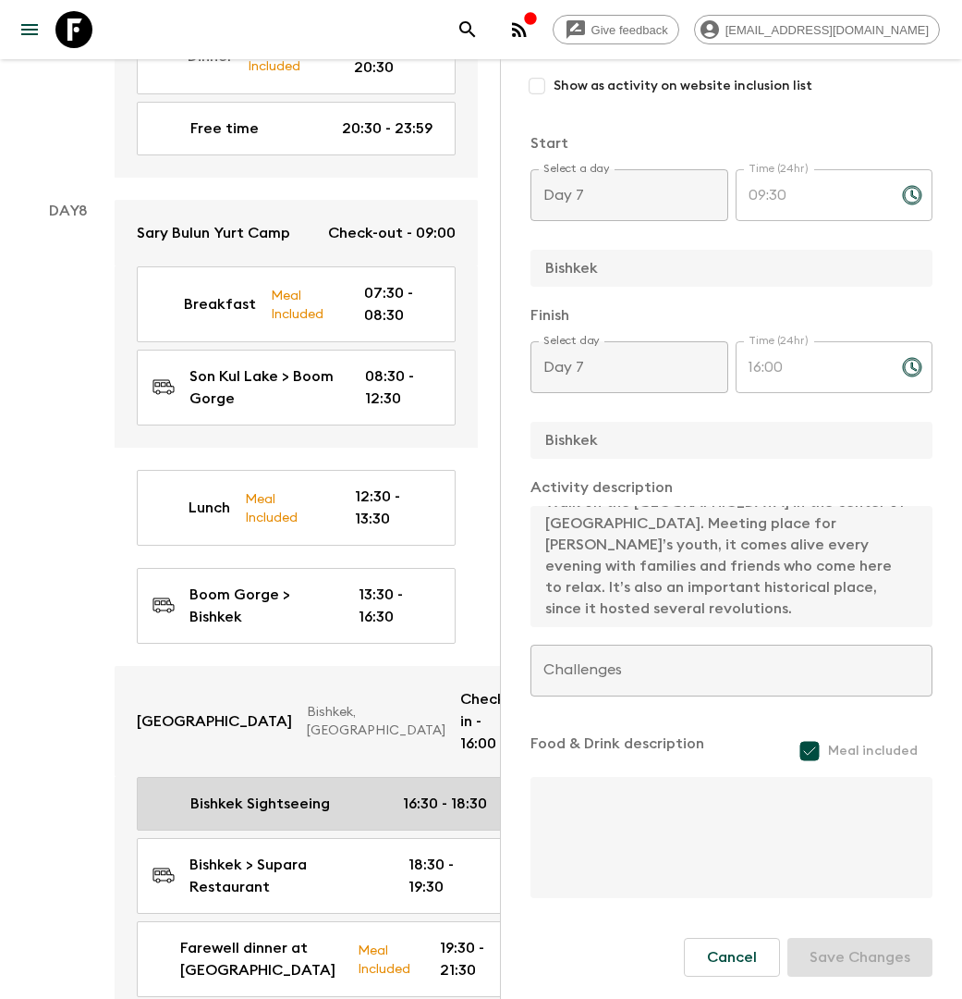
type input "Day 8"
type input "16:30"
type input "Day 8"
type input "18:30"
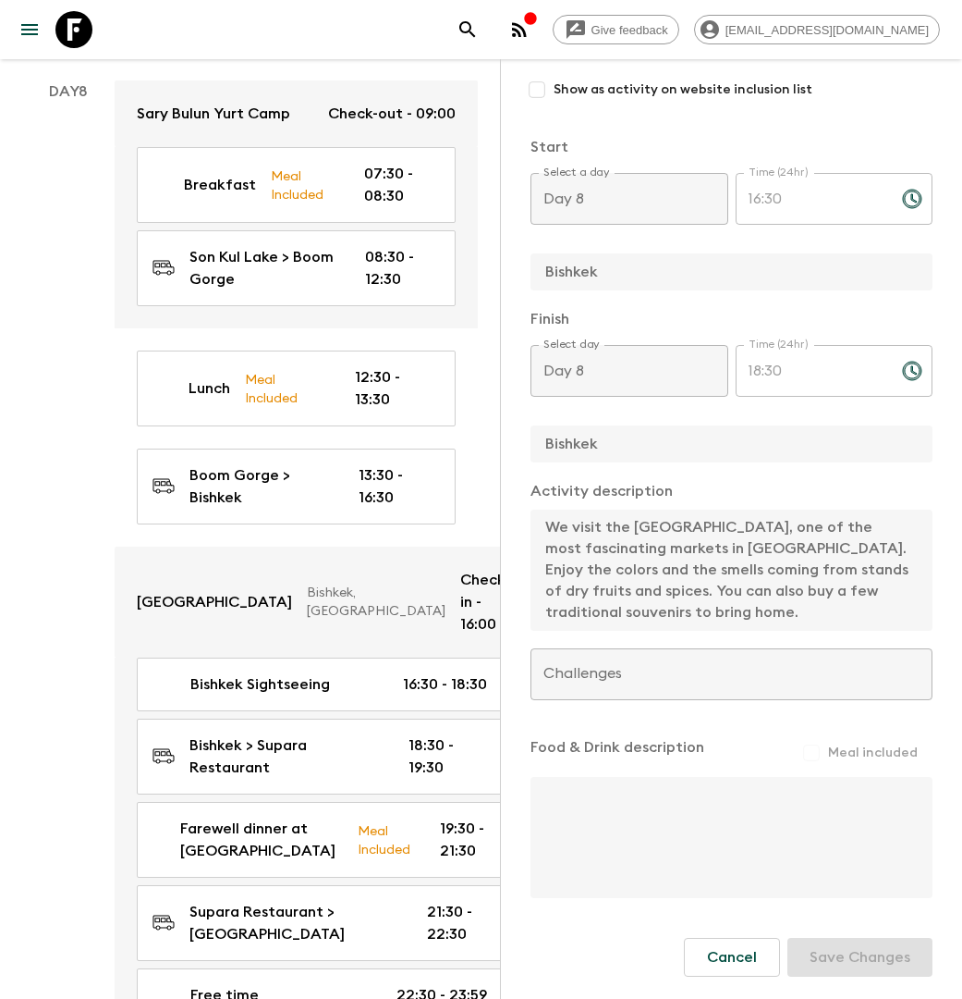
scroll to position [128, 0]
